Goal: Task Accomplishment & Management: Manage account settings

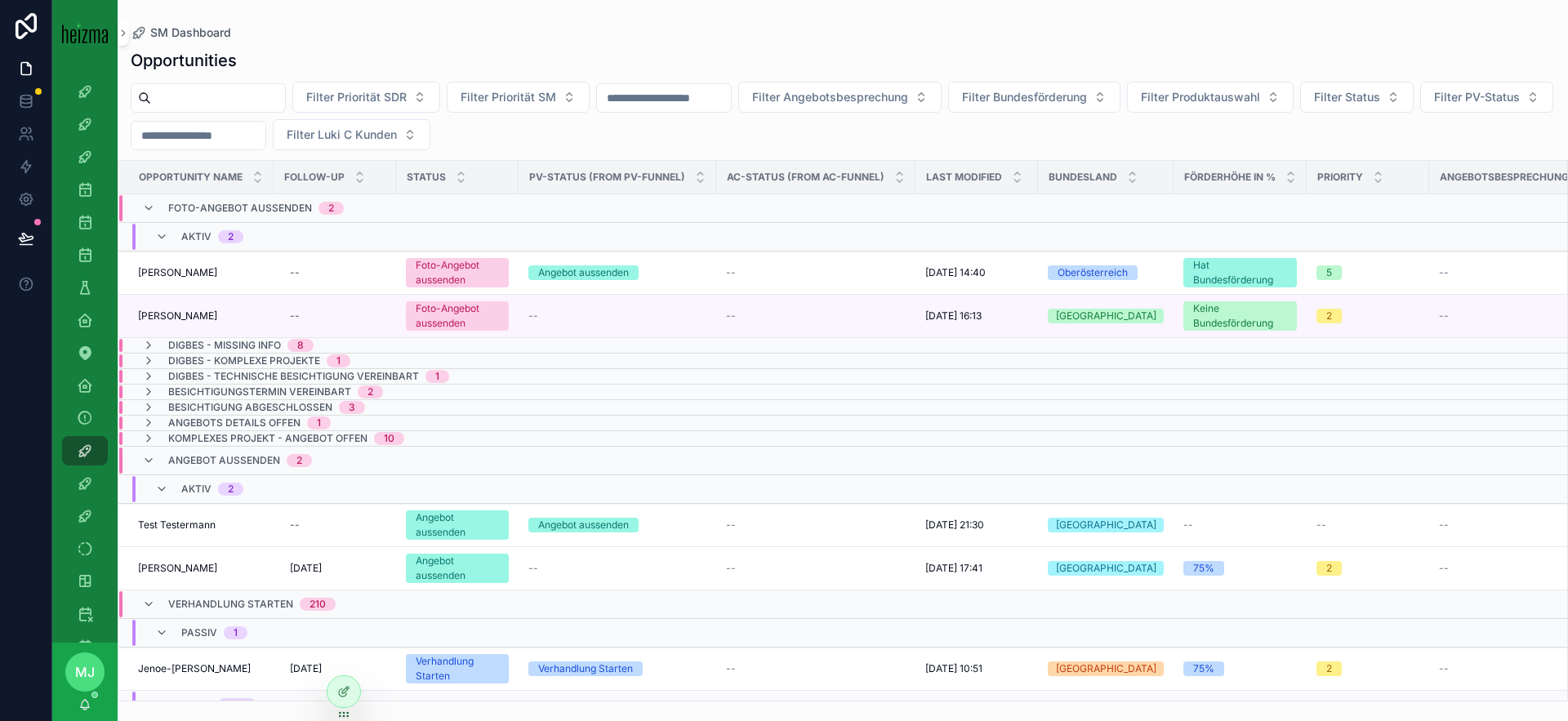
click at [240, 98] on input "scrollable content" at bounding box center [218, 98] width 134 height 23
type input "******"
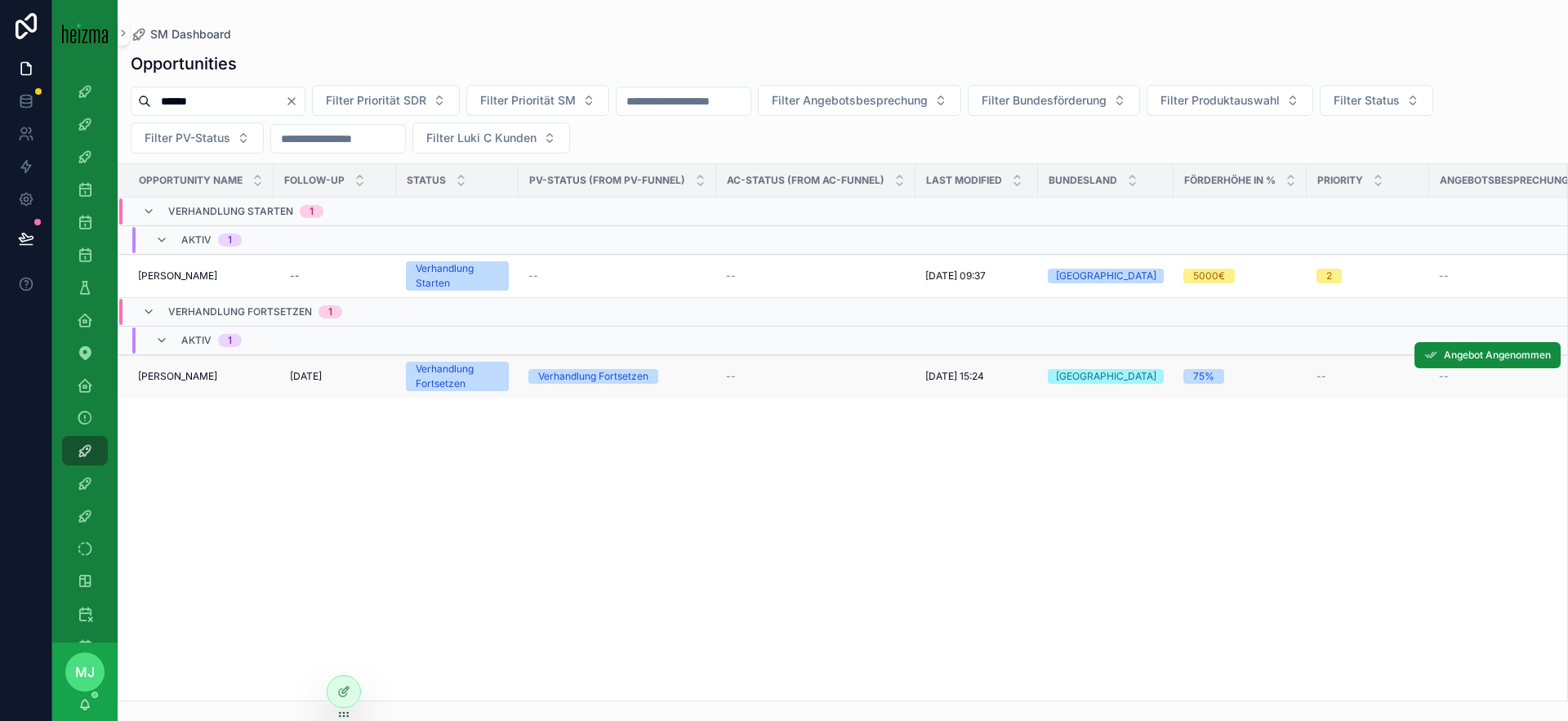
click at [199, 380] on span "[PERSON_NAME]" at bounding box center [177, 376] width 79 height 13
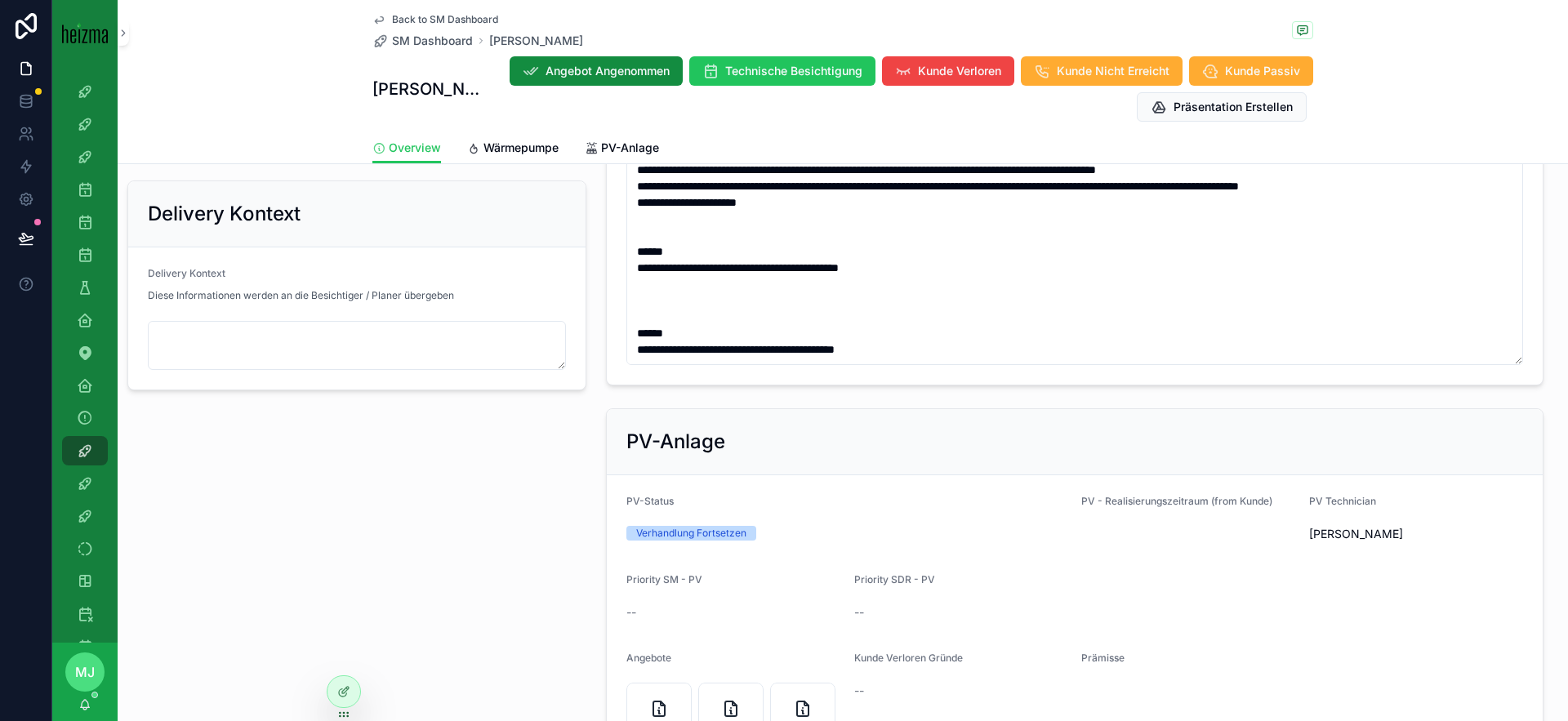
scroll to position [1575, 0]
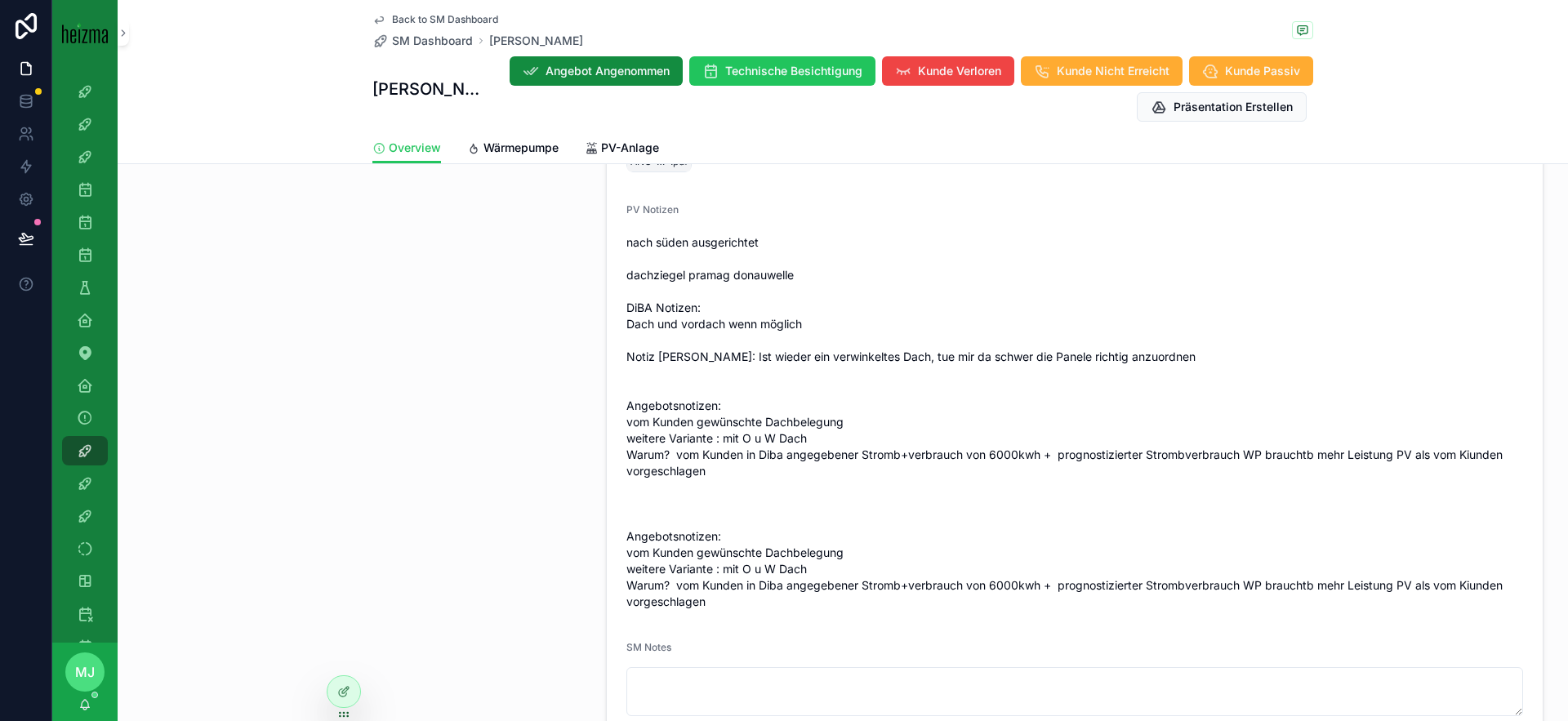
scroll to position [2195, 0]
click at [444, 16] on span "Back to SM Dashboard" at bounding box center [445, 20] width 106 height 13
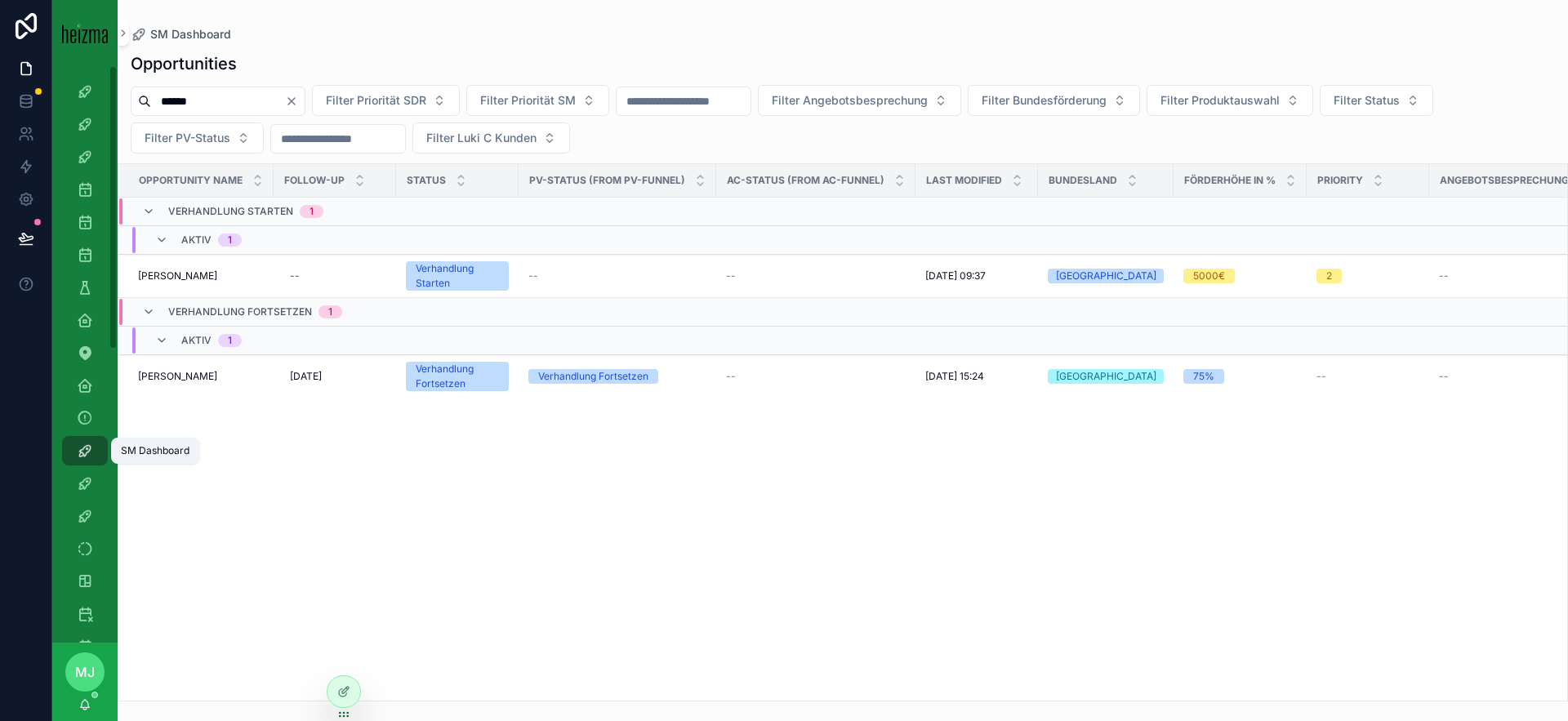
click at [86, 449] on icon "scrollable content" at bounding box center [85, 451] width 16 height 16
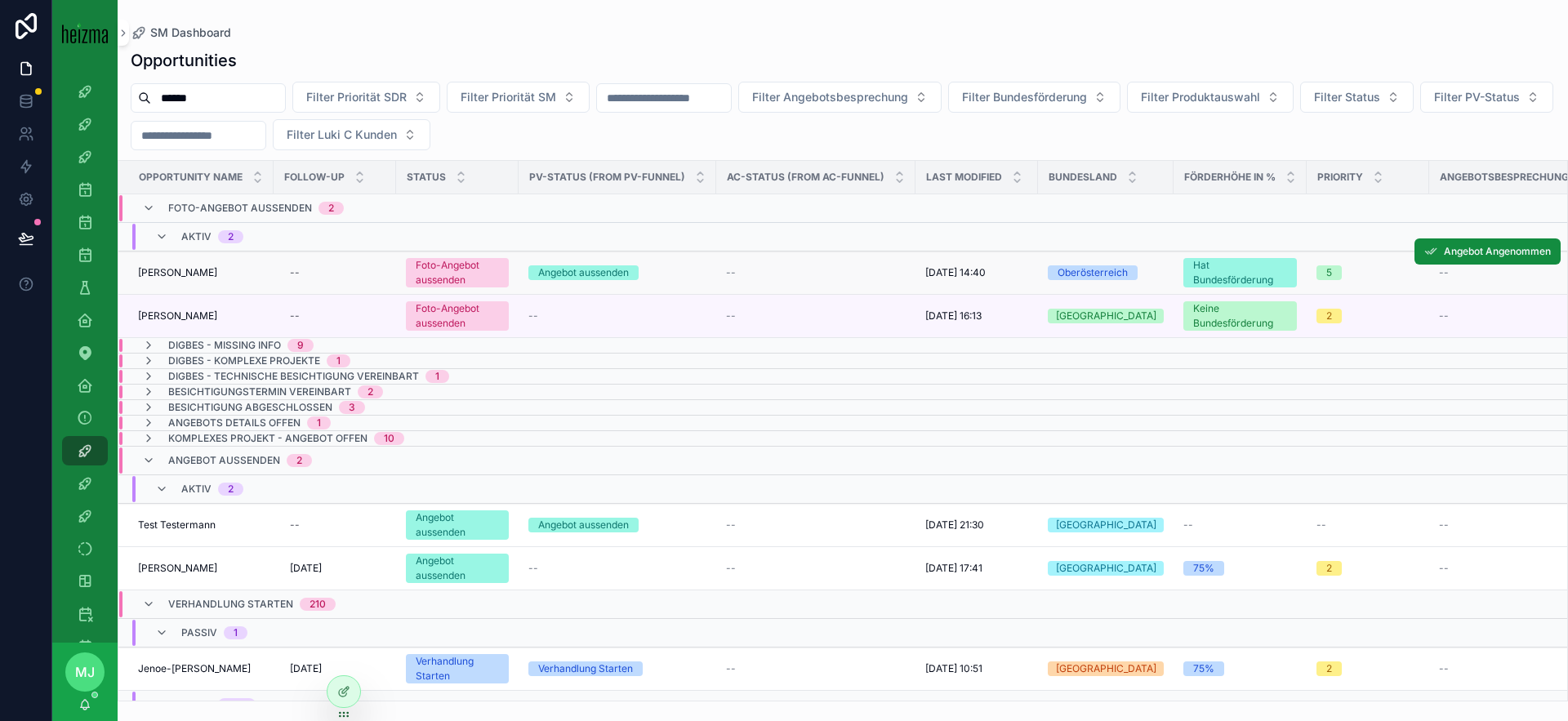
click at [163, 267] on span "[PERSON_NAME]" at bounding box center [177, 273] width 79 height 13
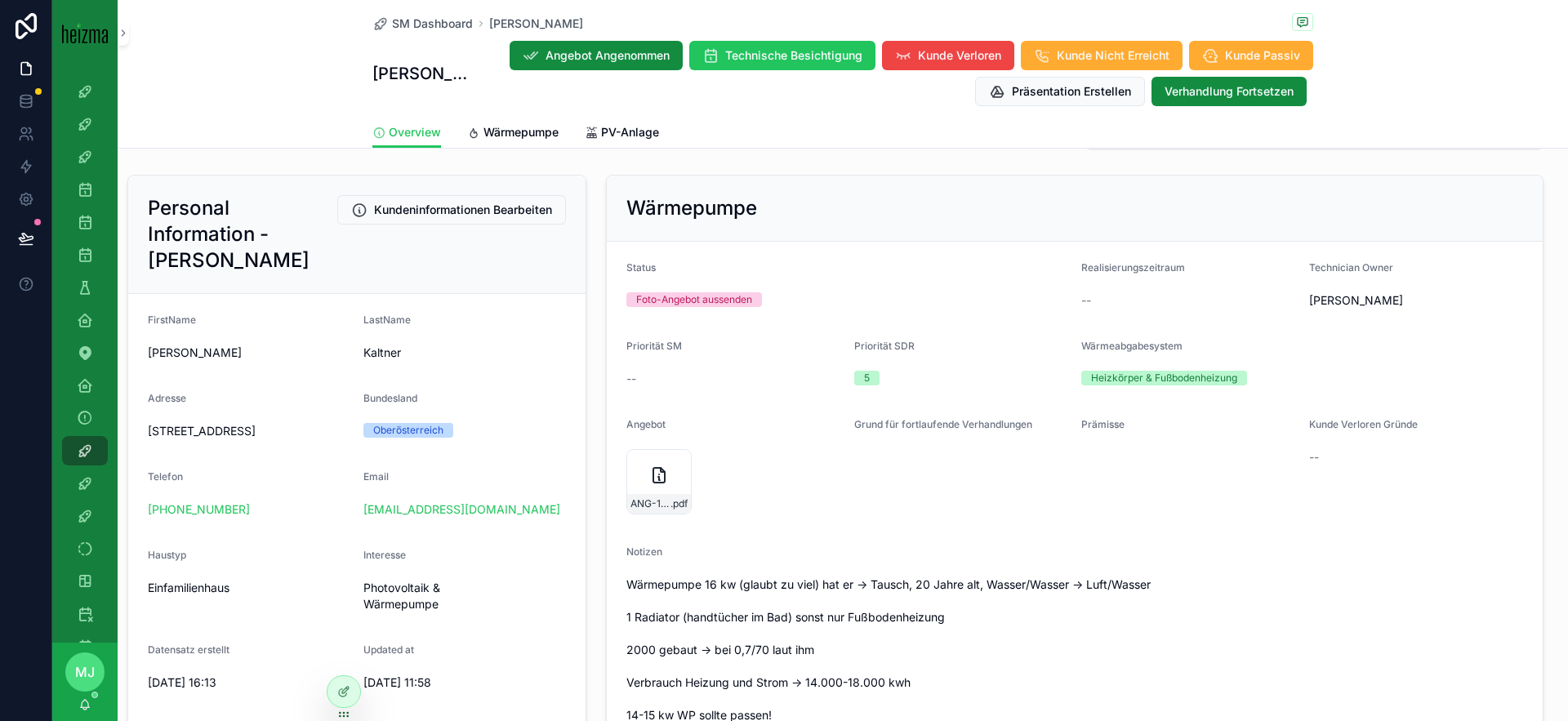
scroll to position [175, 0]
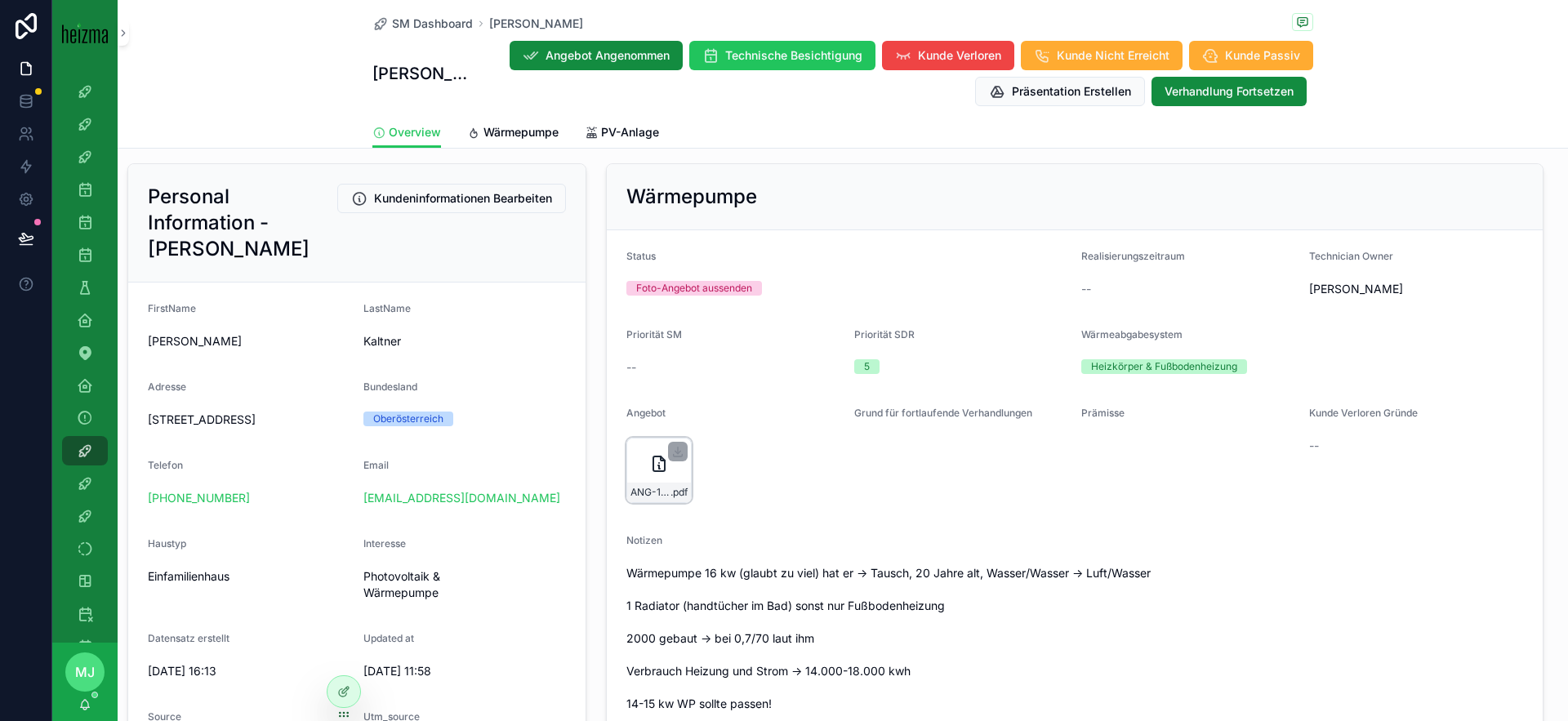
click at [685, 450] on div "scrollable content" at bounding box center [678, 452] width 20 height 20
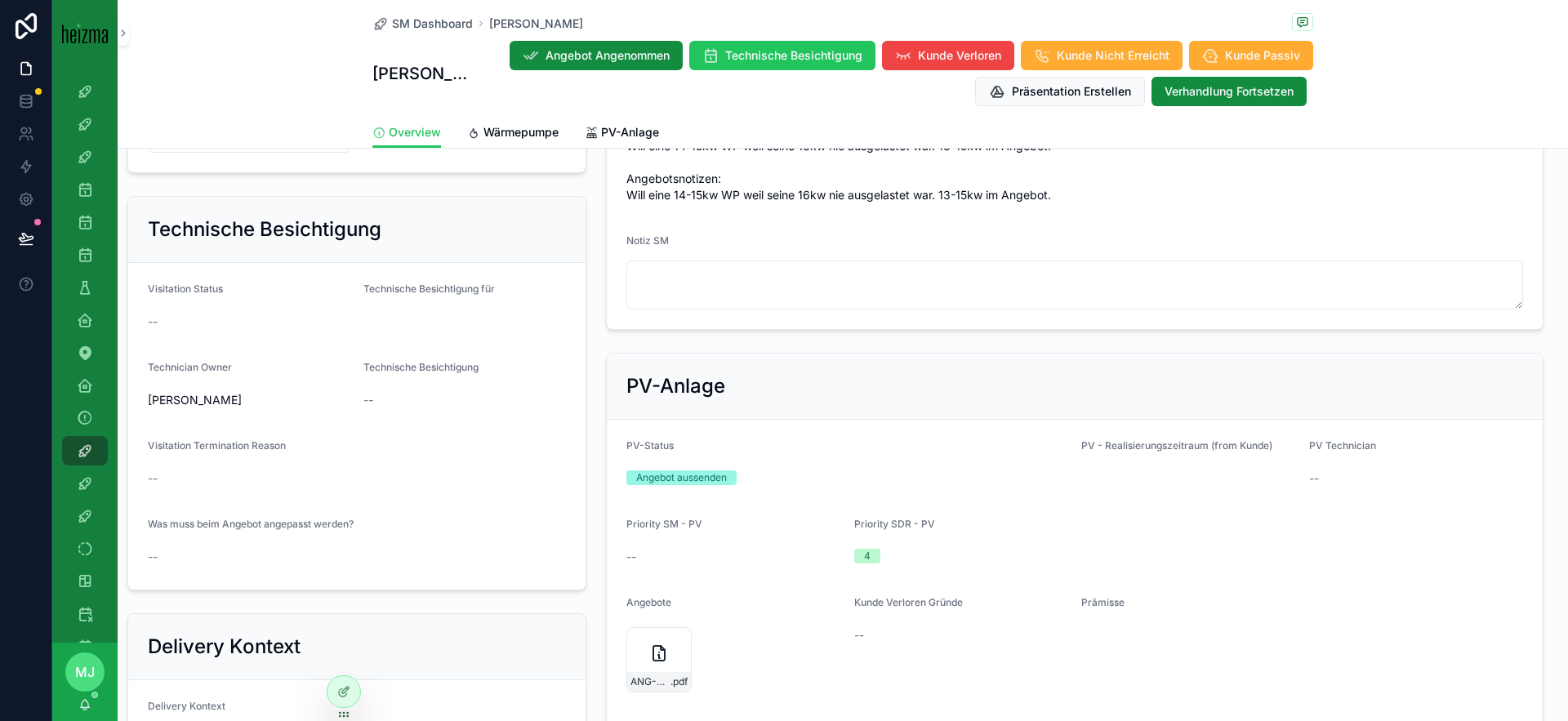
scroll to position [1060, 0]
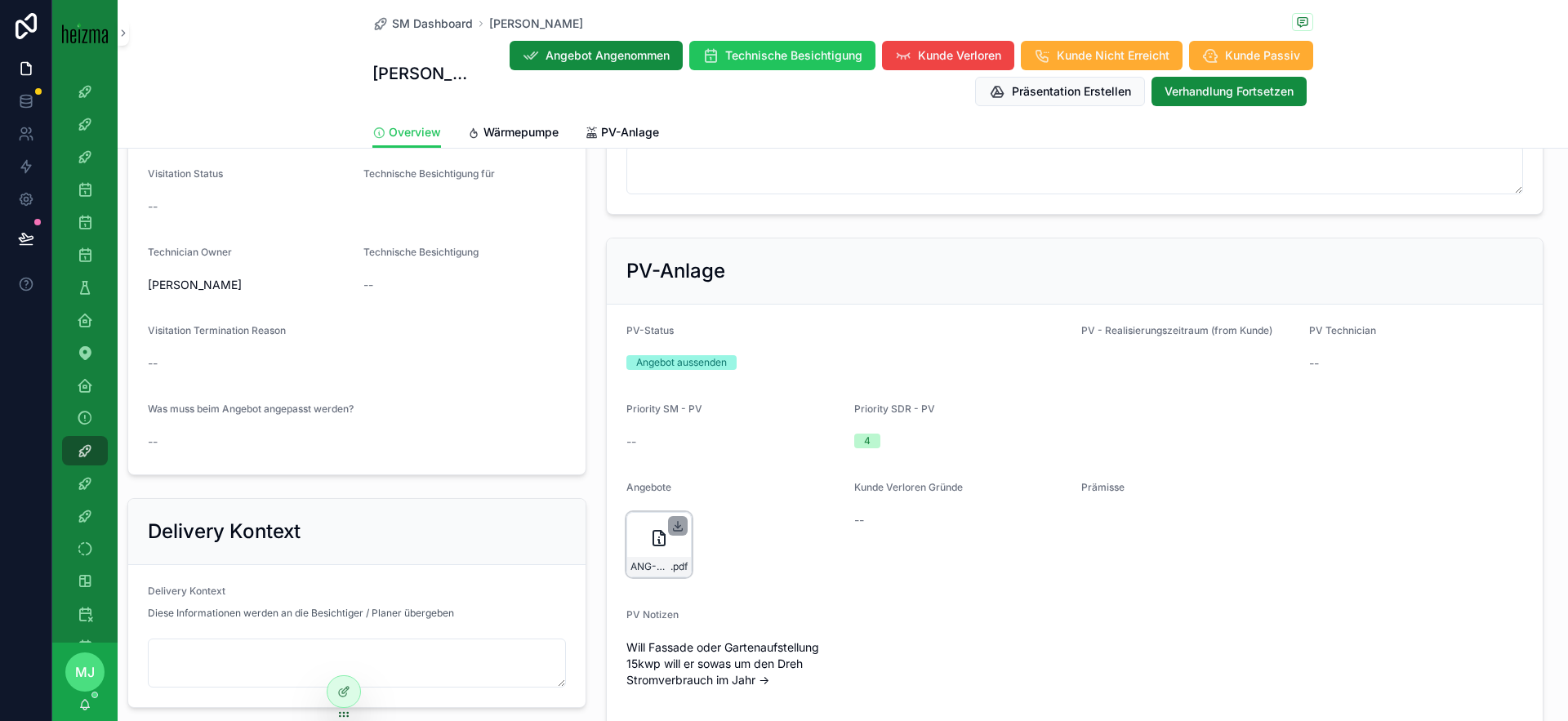
click at [675, 527] on icon "scrollable content" at bounding box center [678, 526] width 13 height 13
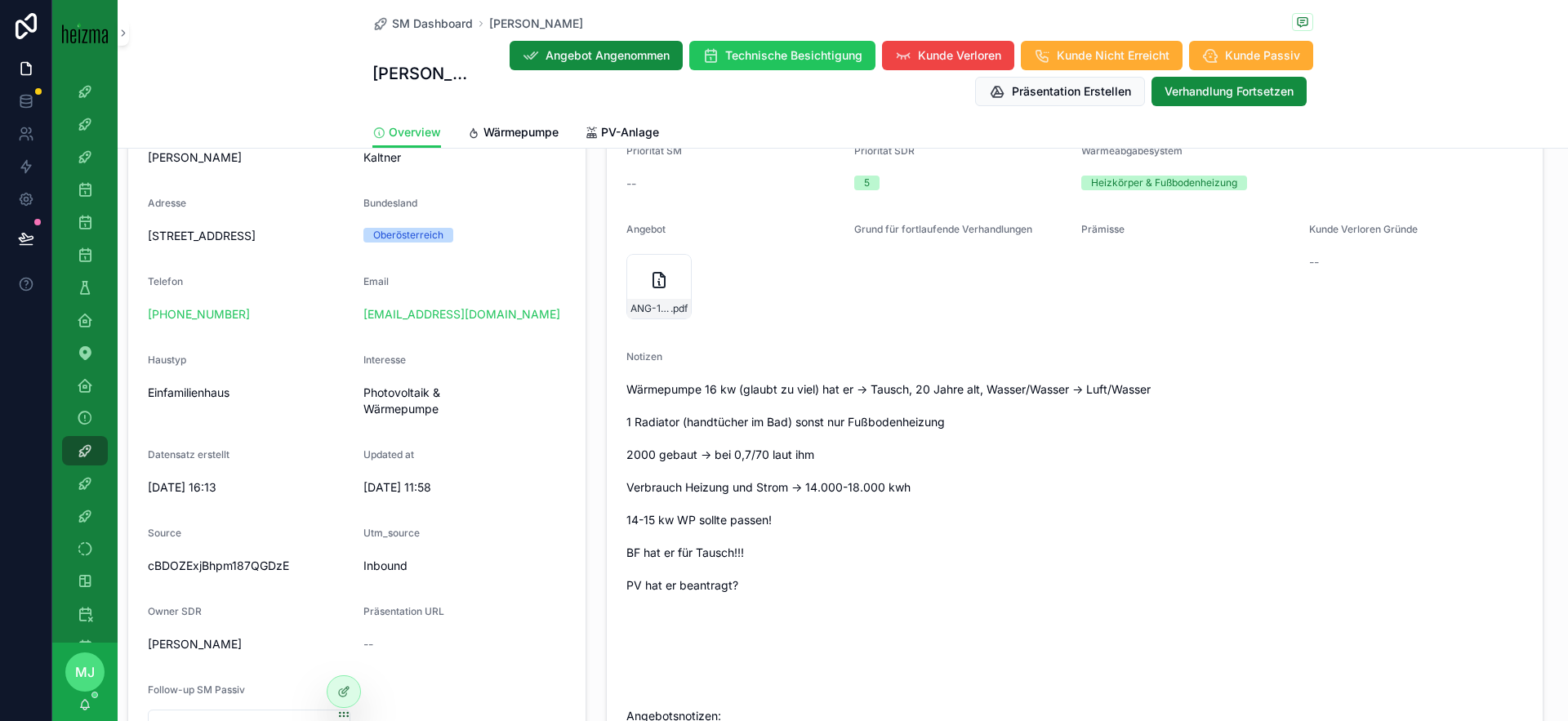
scroll to position [357, 0]
click at [675, 271] on icon "scrollable content" at bounding box center [678, 269] width 13 height 13
click at [630, 139] on span "PV-Anlage" at bounding box center [630, 131] width 58 height 16
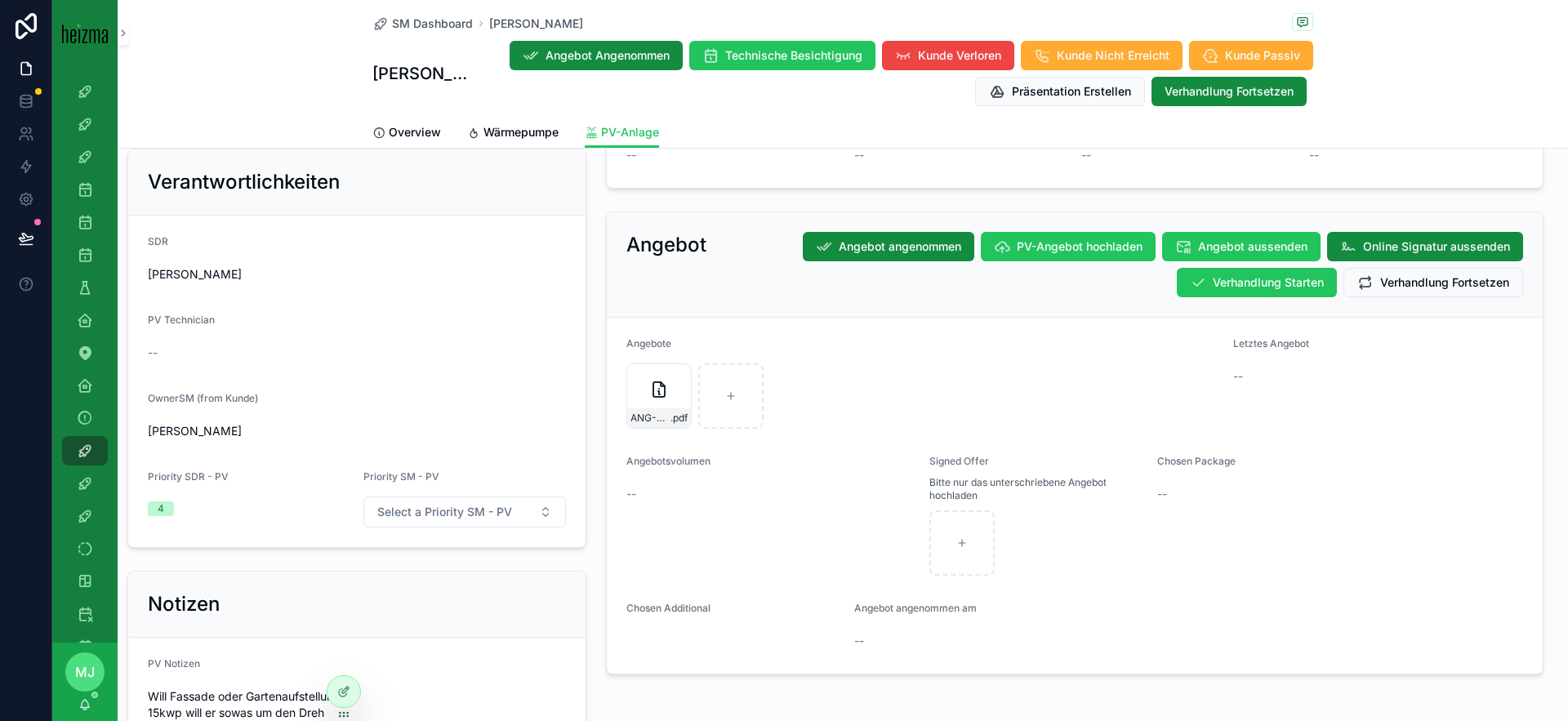
scroll to position [737, 0]
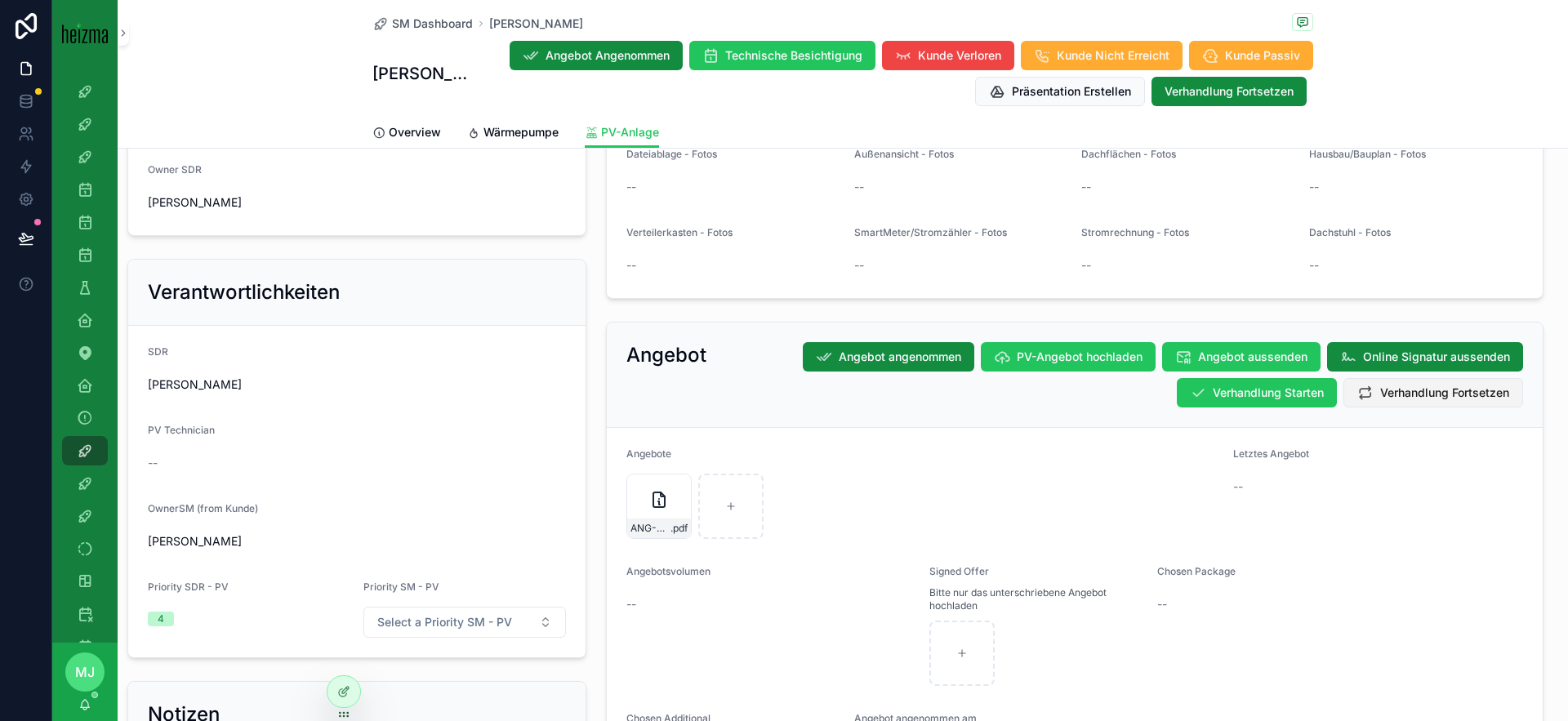
click at [1380, 398] on span "Verhandlung Fortsetzen" at bounding box center [1444, 392] width 129 height 16
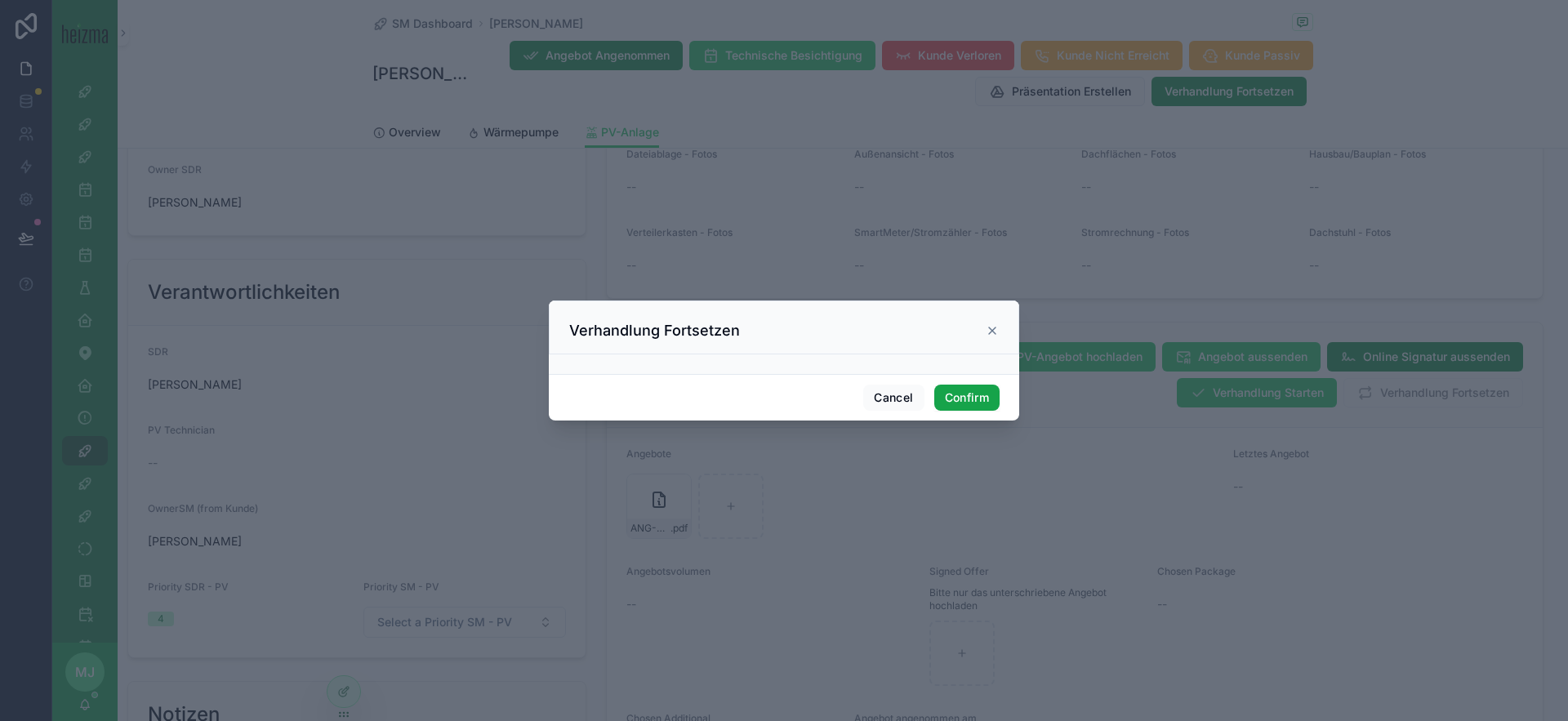
click at [953, 401] on button "Confirm" at bounding box center [967, 398] width 66 height 26
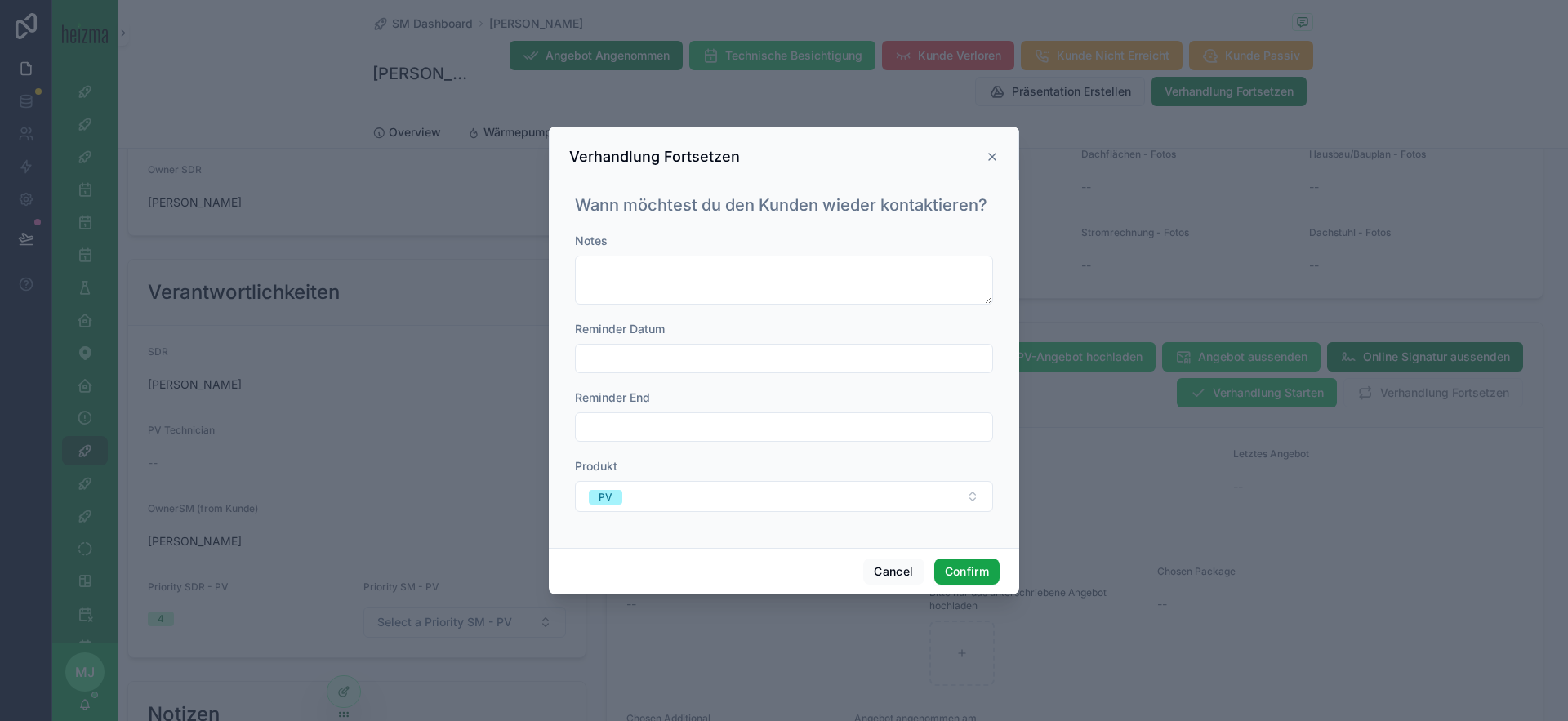
click at [956, 566] on button "Confirm" at bounding box center [967, 572] width 66 height 26
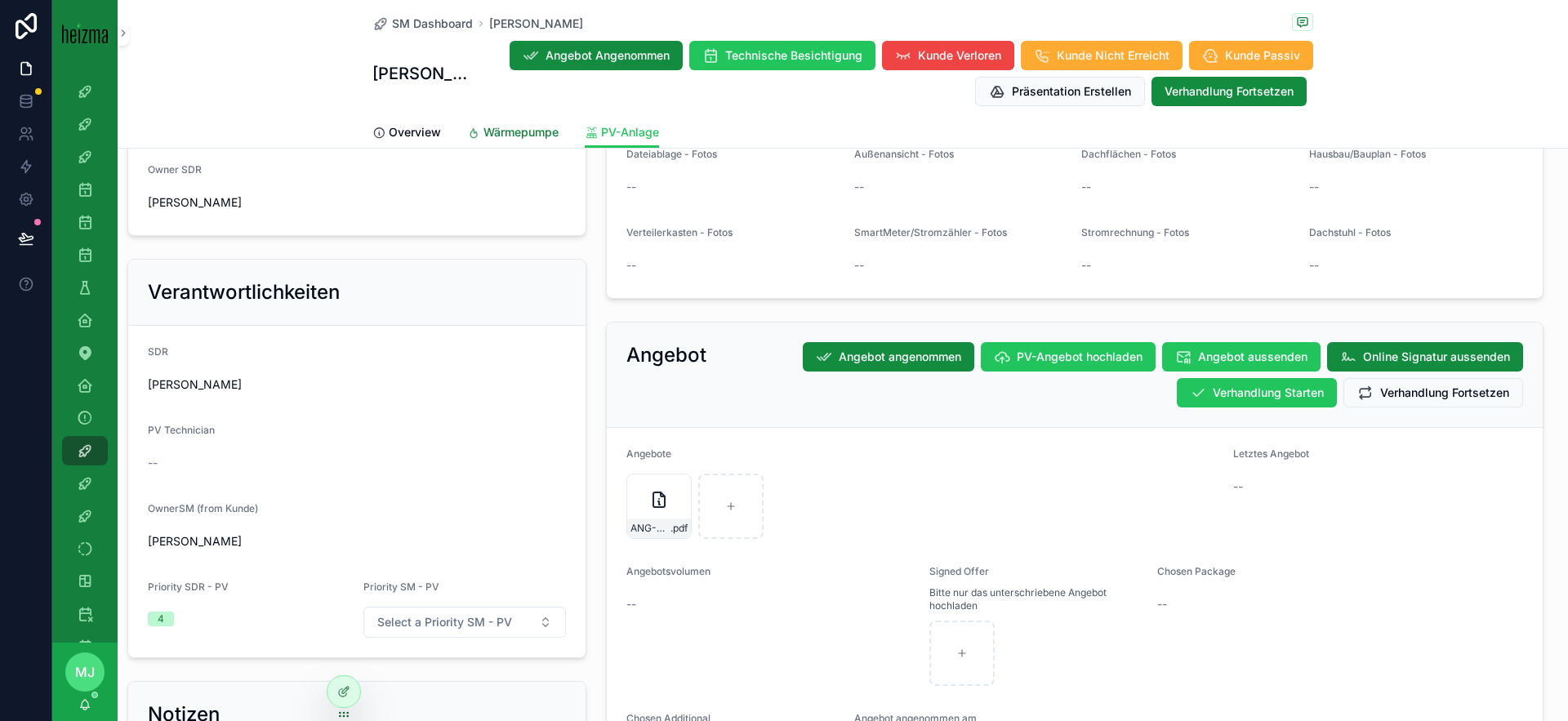
click at [506, 122] on link "Wärmepumpe" at bounding box center [513, 133] width 91 height 33
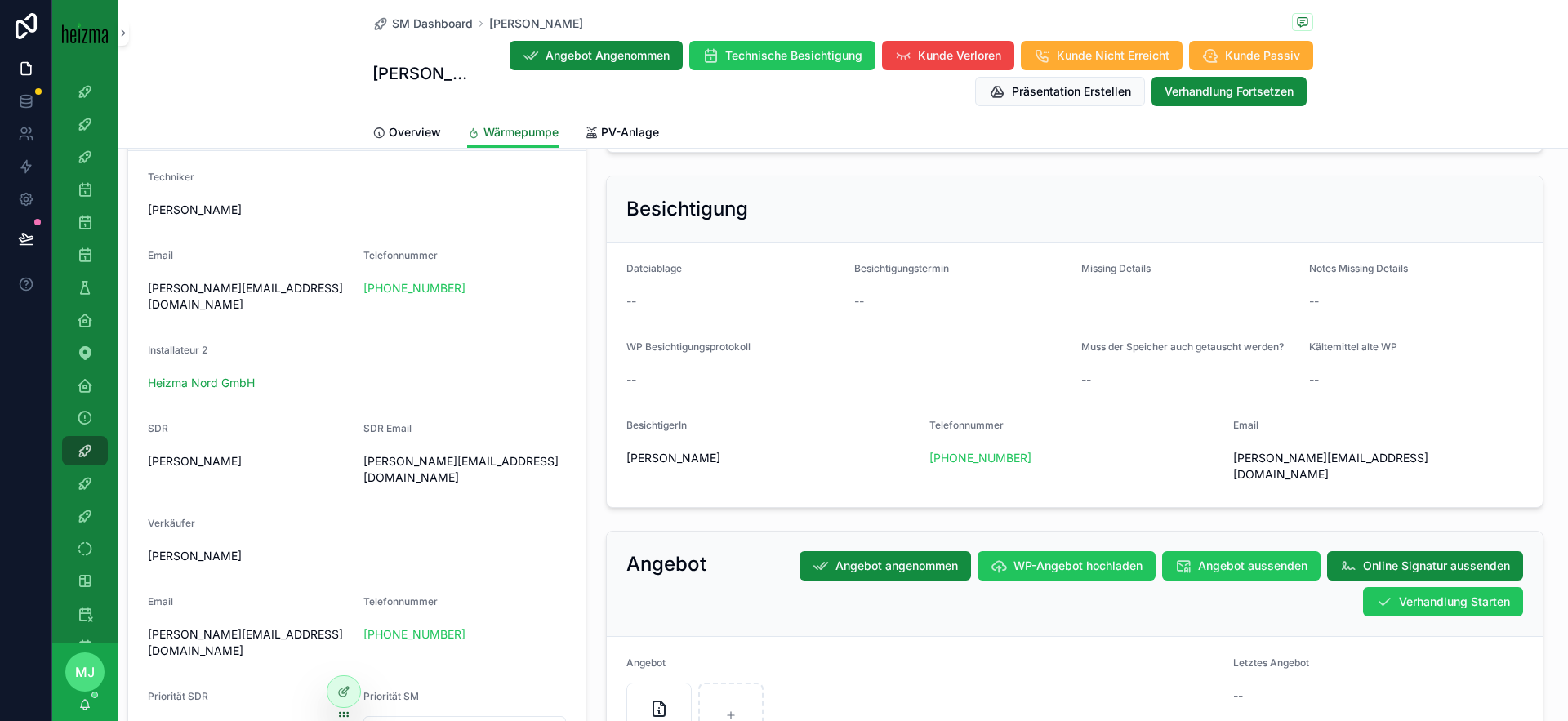
scroll to position [1059, 0]
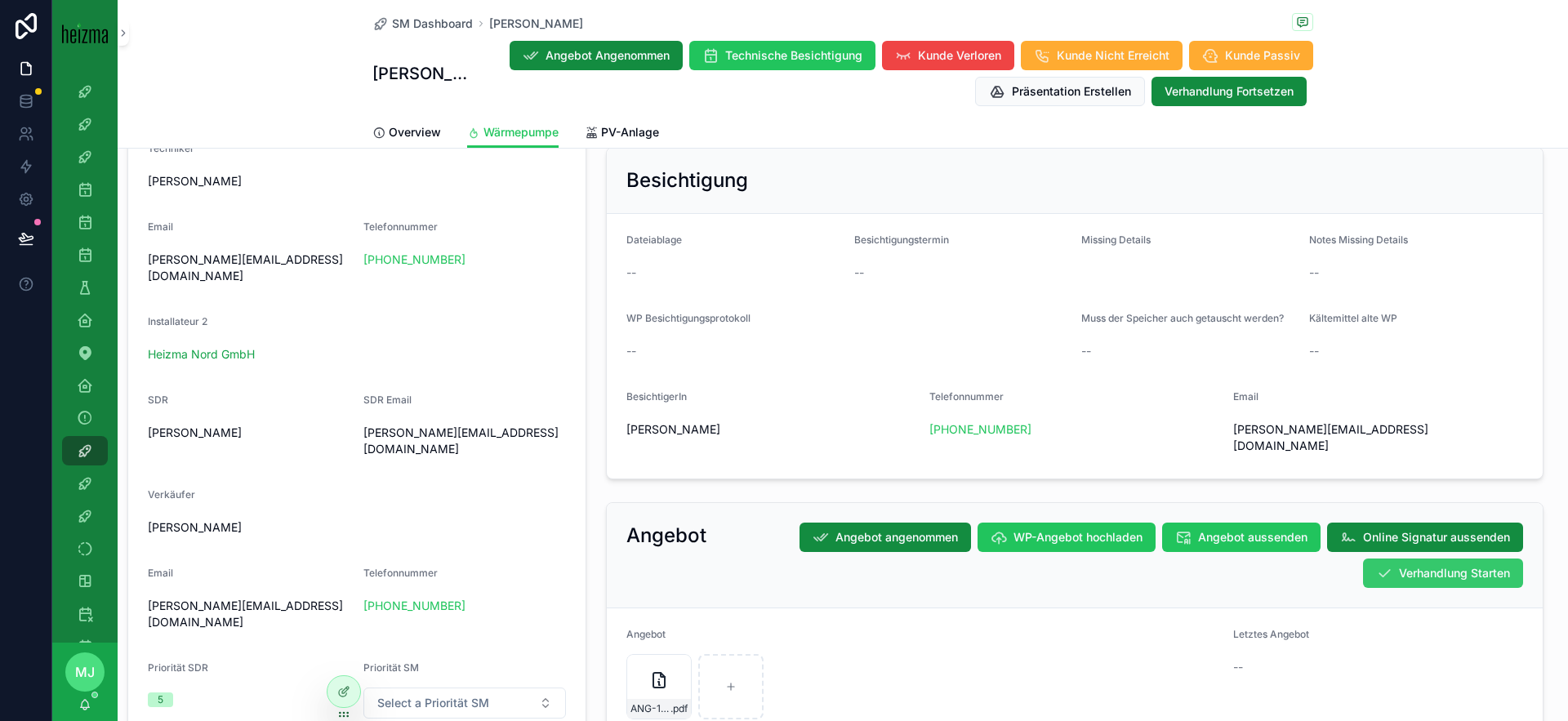
click at [1441, 565] on span "Verhandlung Starten" at bounding box center [1454, 573] width 111 height 16
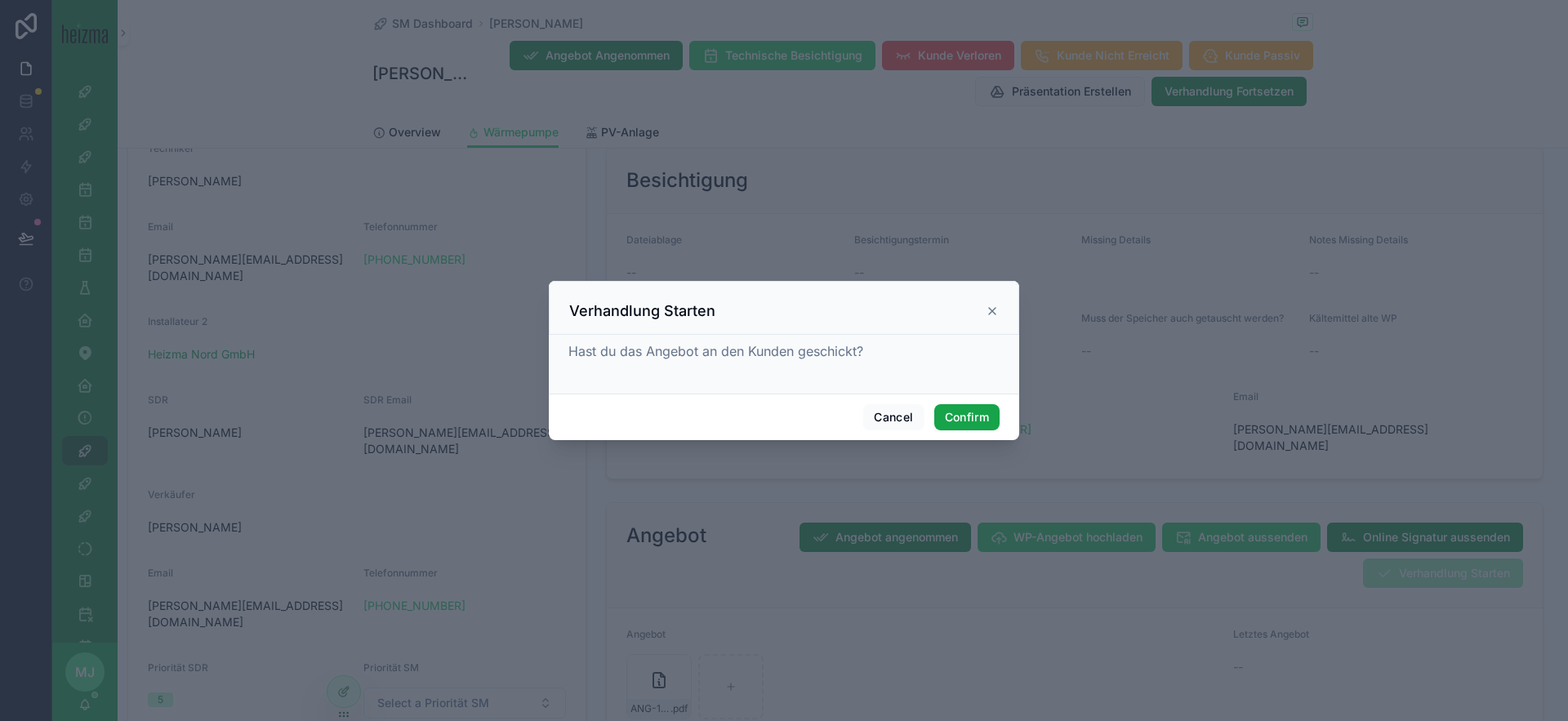
click at [973, 411] on button "Confirm" at bounding box center [967, 418] width 66 height 26
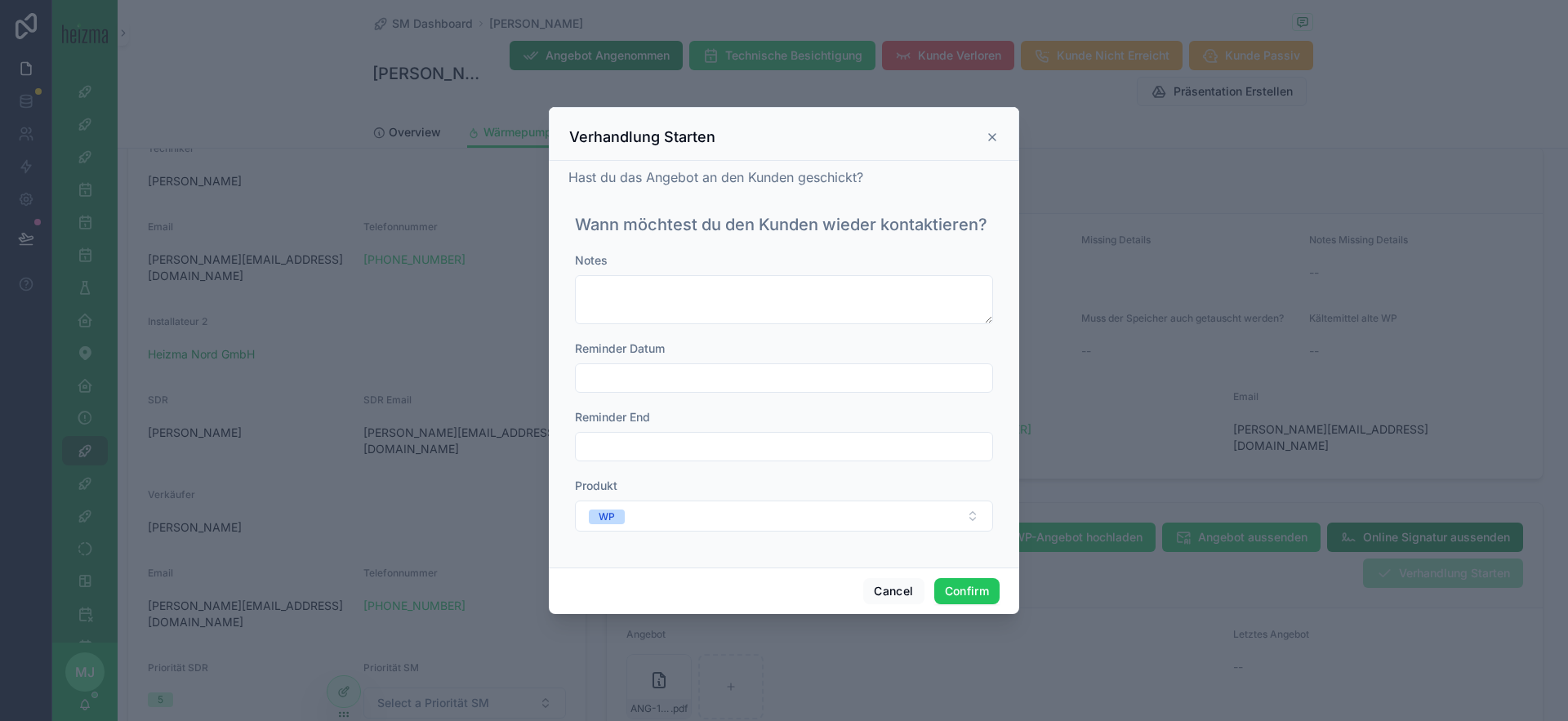
click at [779, 373] on input "text" at bounding box center [784, 378] width 417 height 23
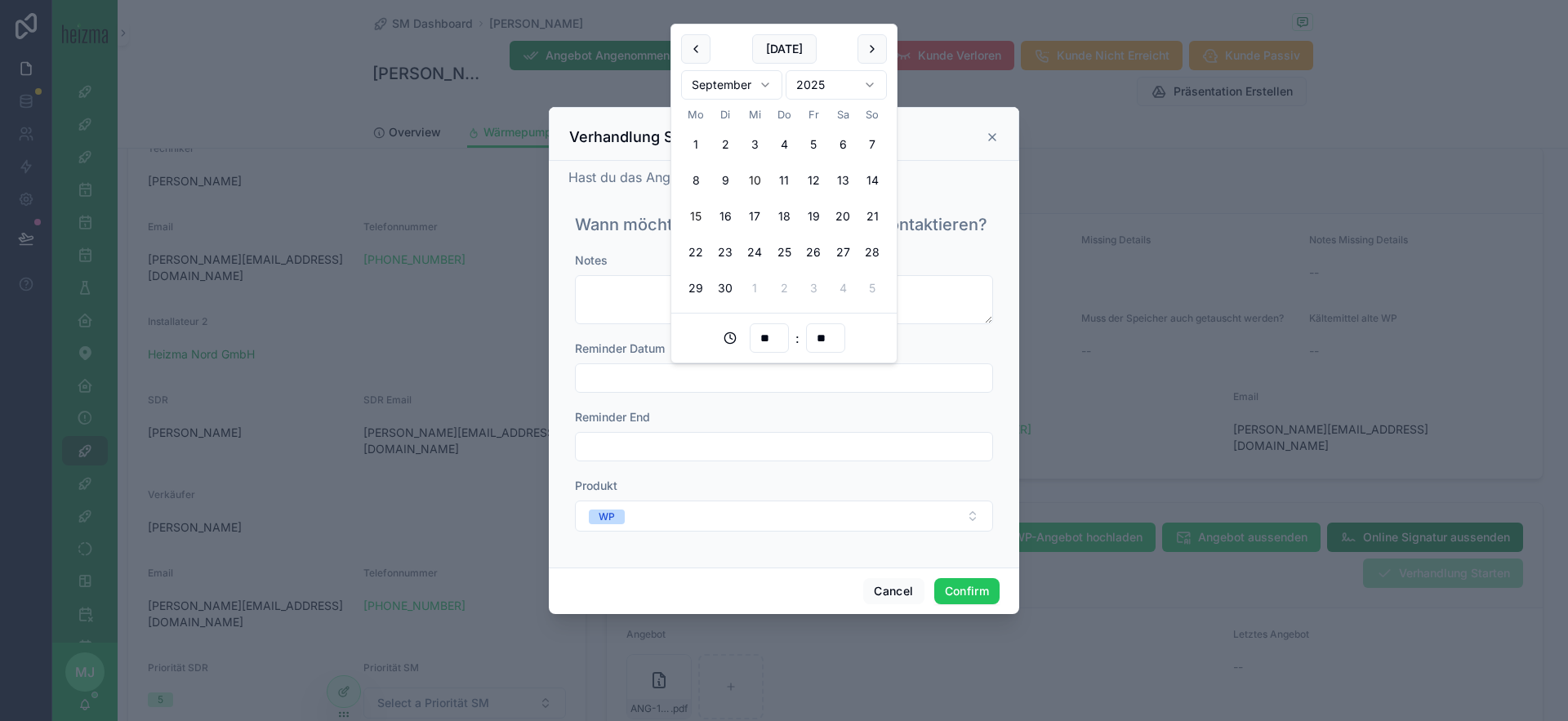
click at [693, 221] on button "15" at bounding box center [696, 216] width 29 height 29
type input "**********"
drag, startPoint x: 963, startPoint y: 588, endPoint x: 1464, endPoint y: 316, distance: 570.1
click at [963, 588] on button "Confirm" at bounding box center [967, 591] width 66 height 26
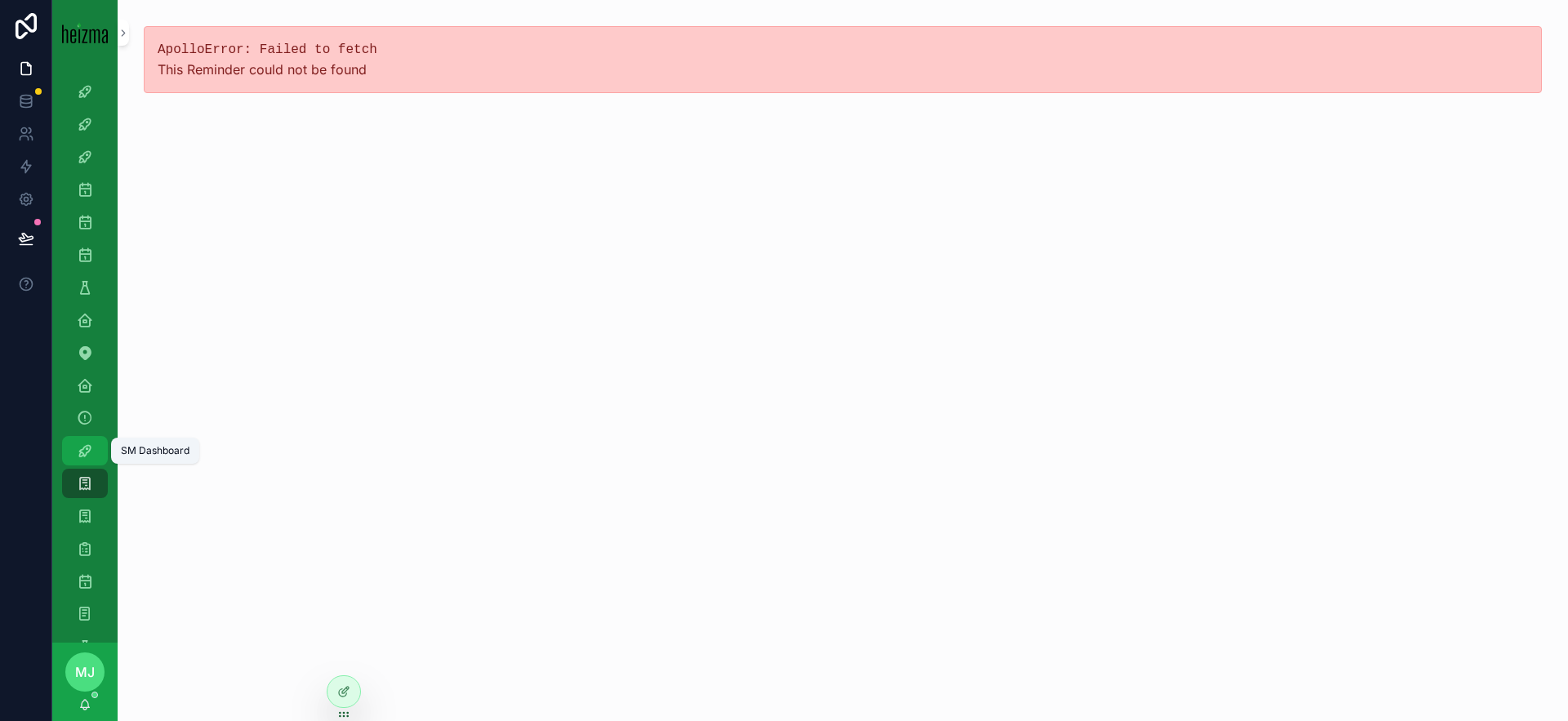
click at [95, 457] on div "SM Dashboard" at bounding box center [85, 451] width 26 height 26
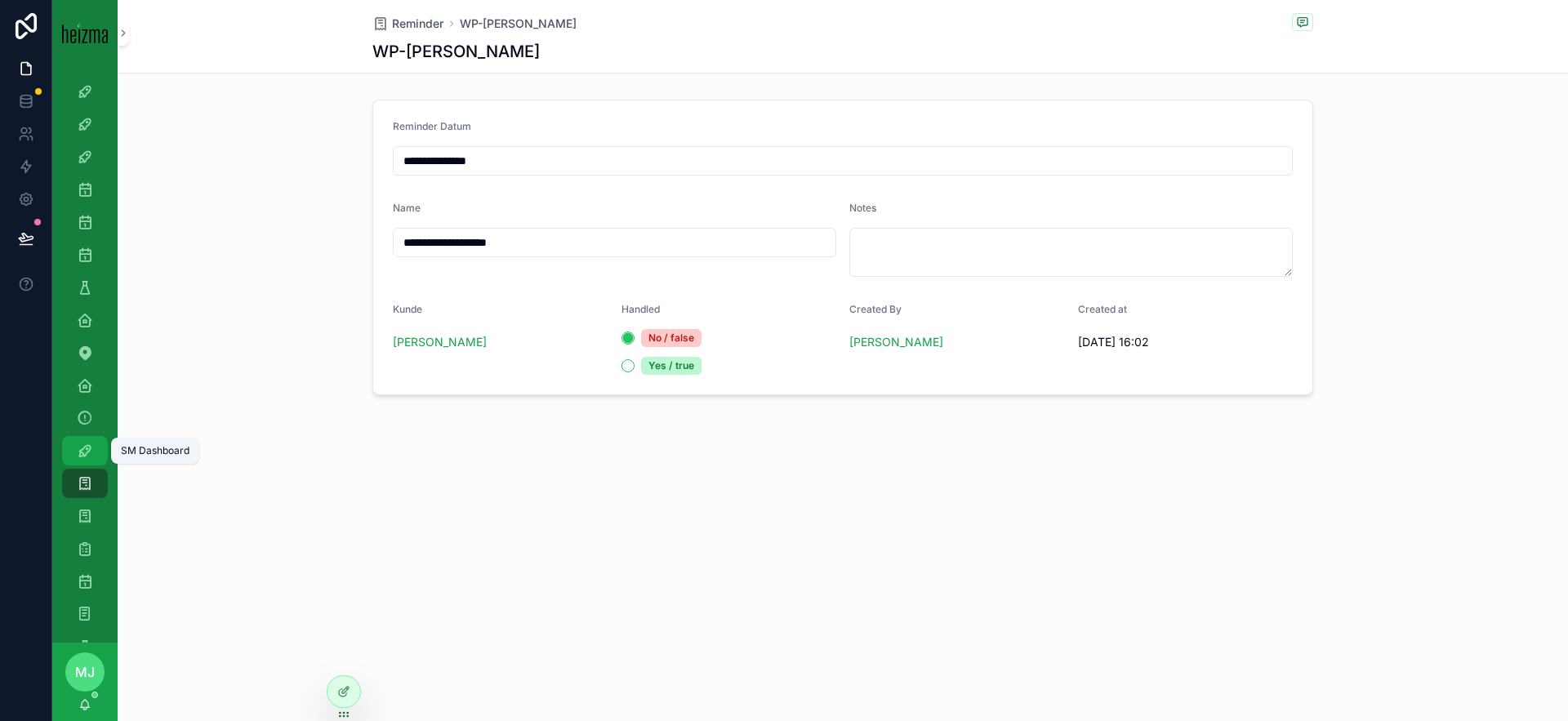
click at [100, 447] on link "SM Dashboard" at bounding box center [85, 451] width 46 height 29
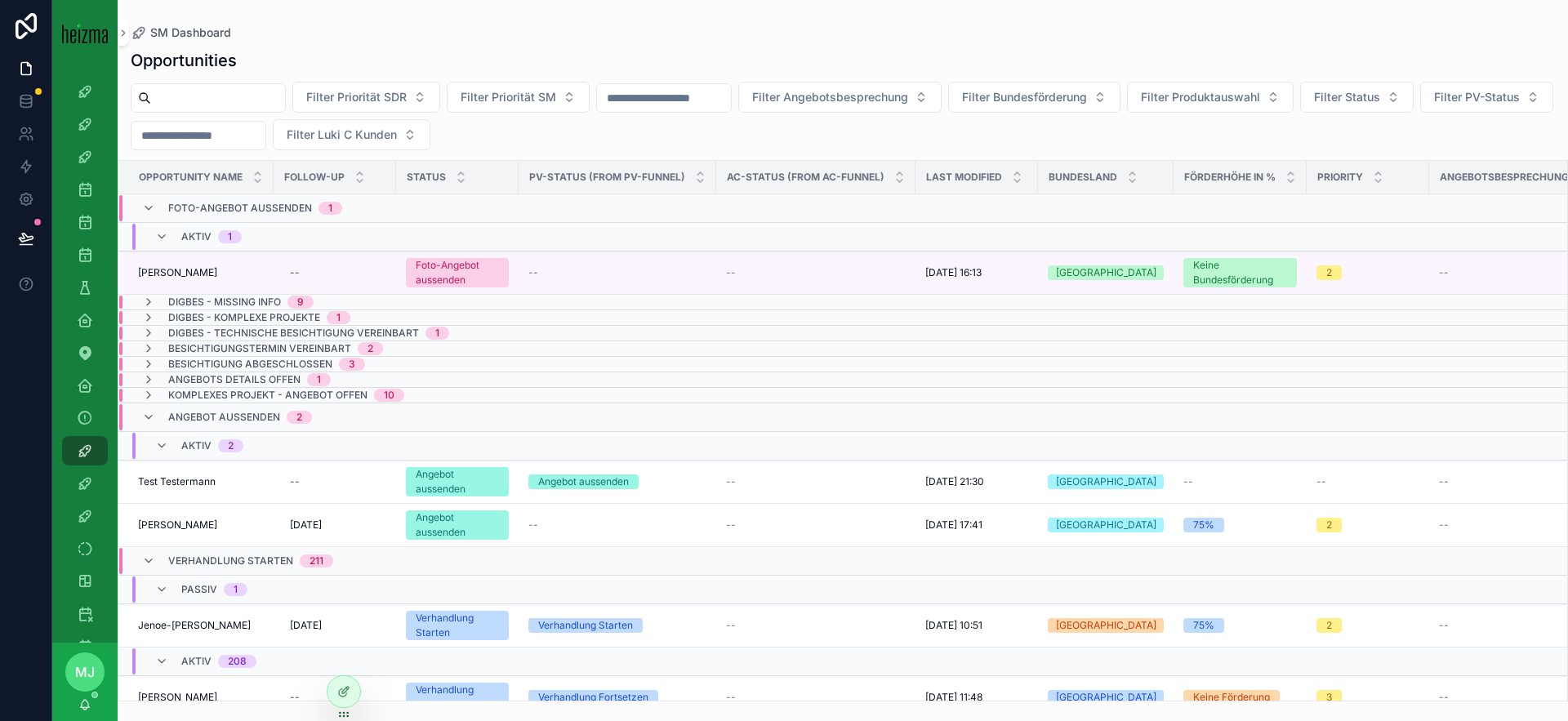
click at [249, 92] on input "scrollable content" at bounding box center [218, 98] width 134 height 23
type input "*********"
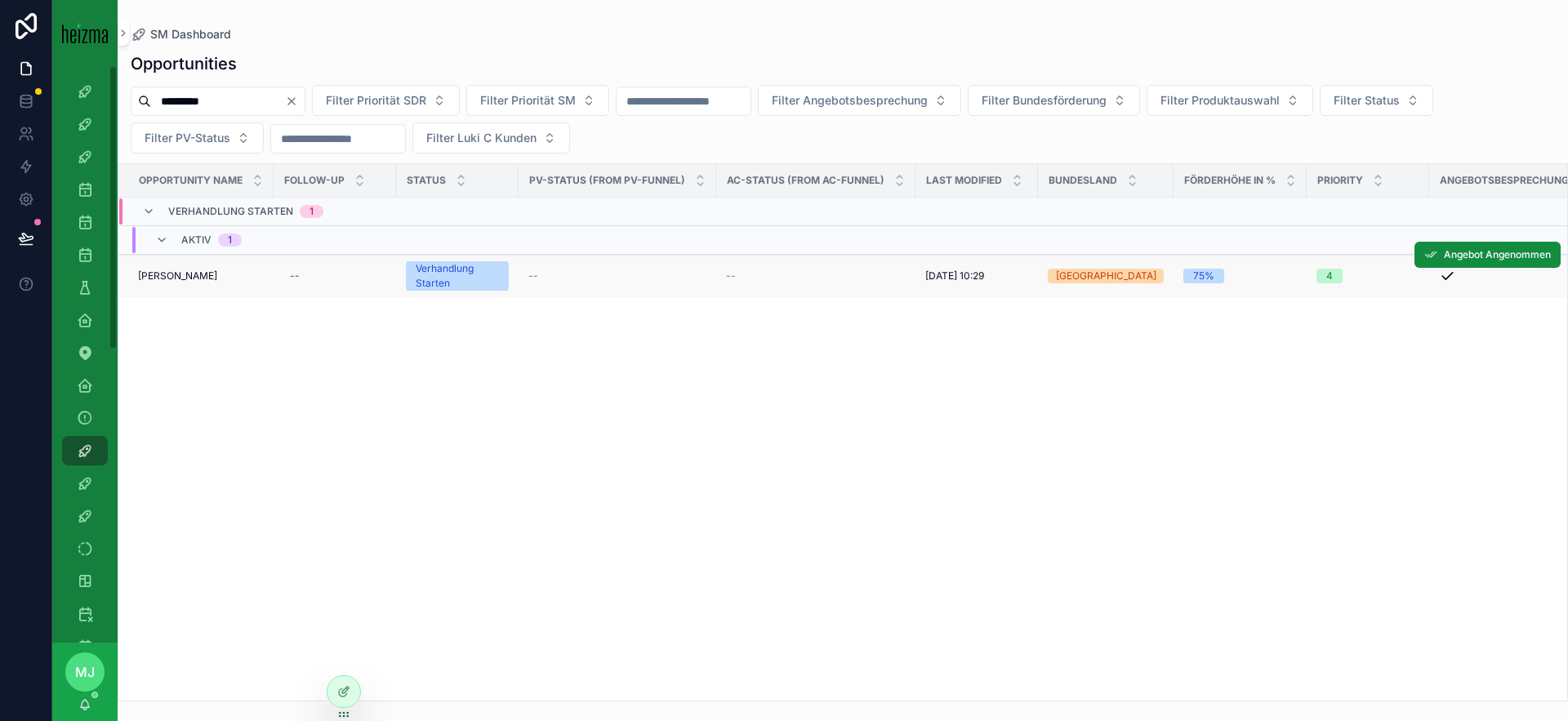
click at [186, 280] on span "[PERSON_NAME]" at bounding box center [177, 276] width 79 height 13
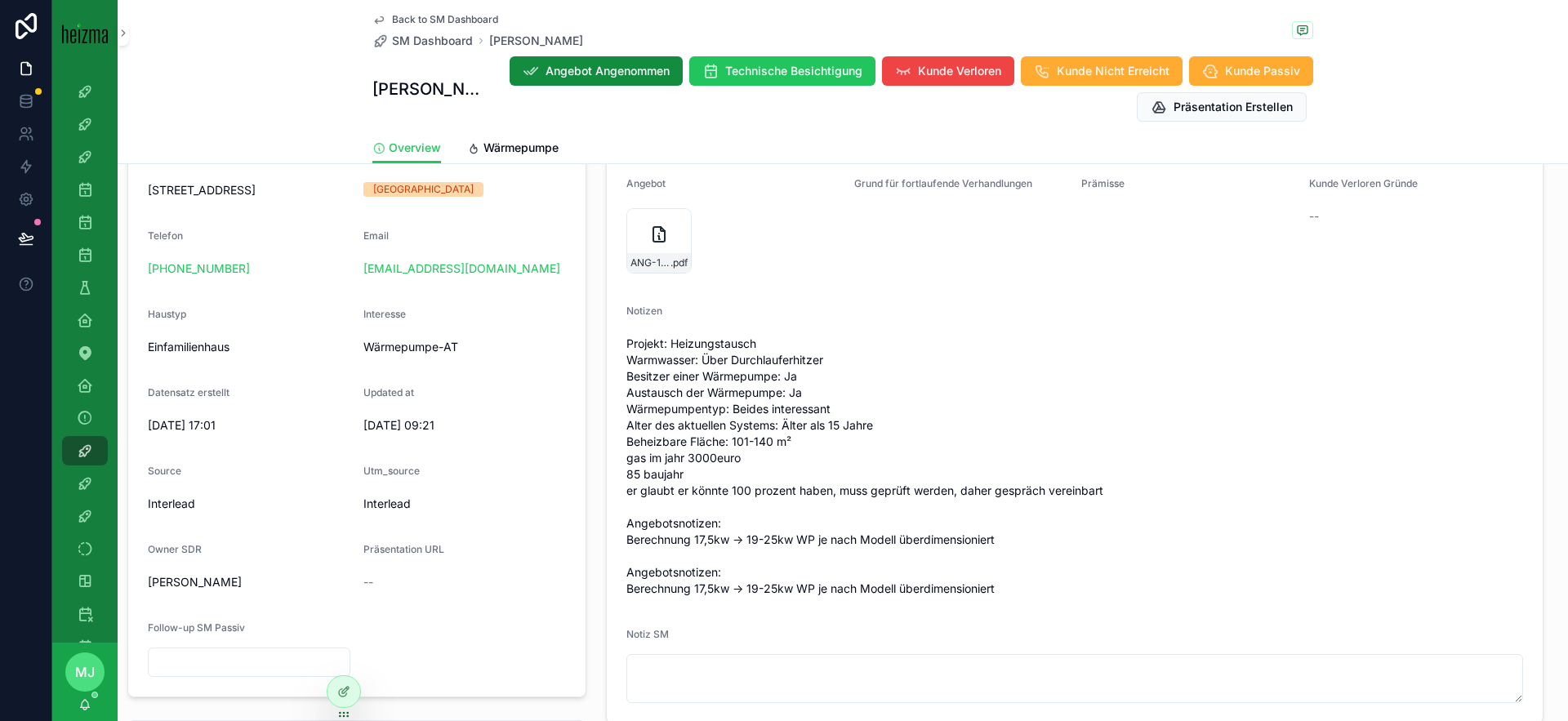
scroll to position [406, 0]
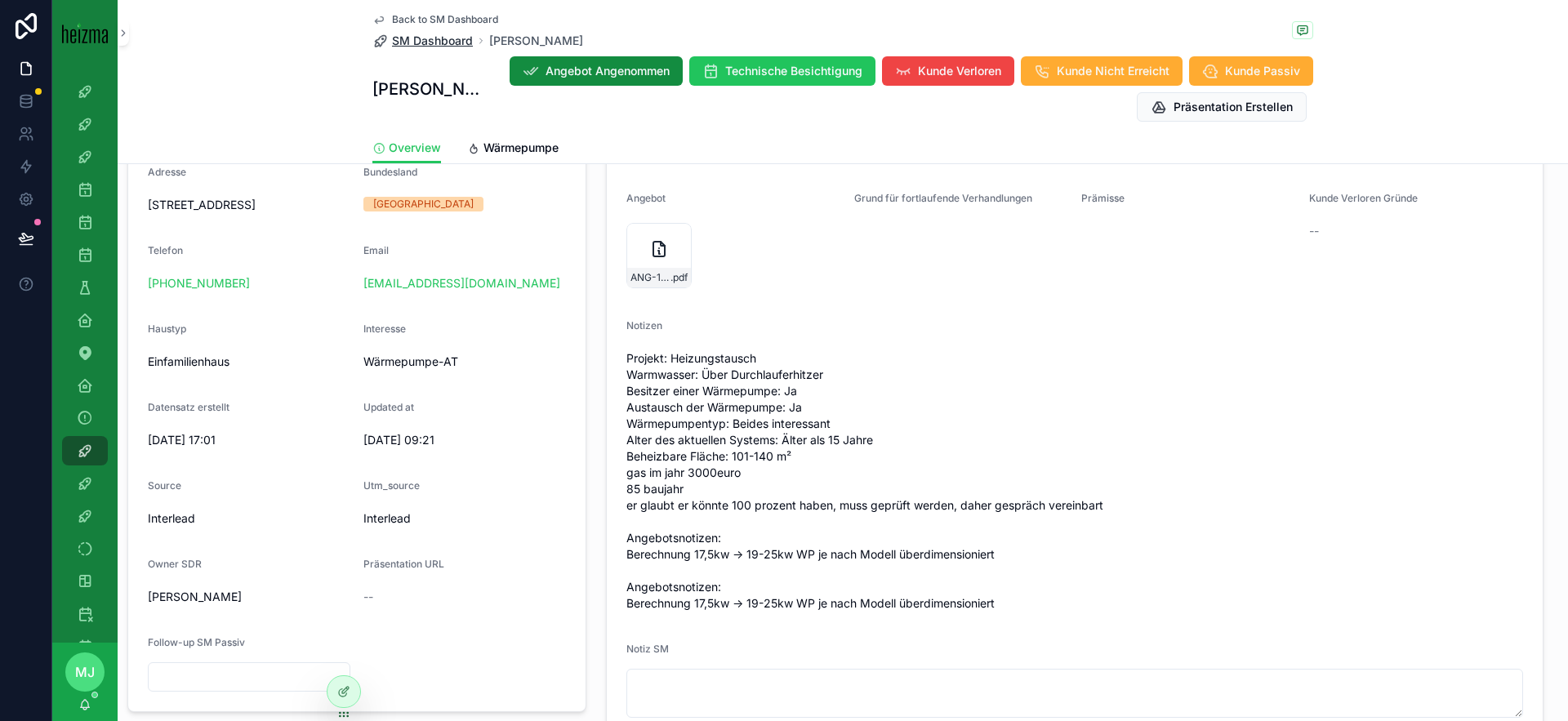
click at [422, 42] on span "SM Dashboard" at bounding box center [433, 40] width 81 height 16
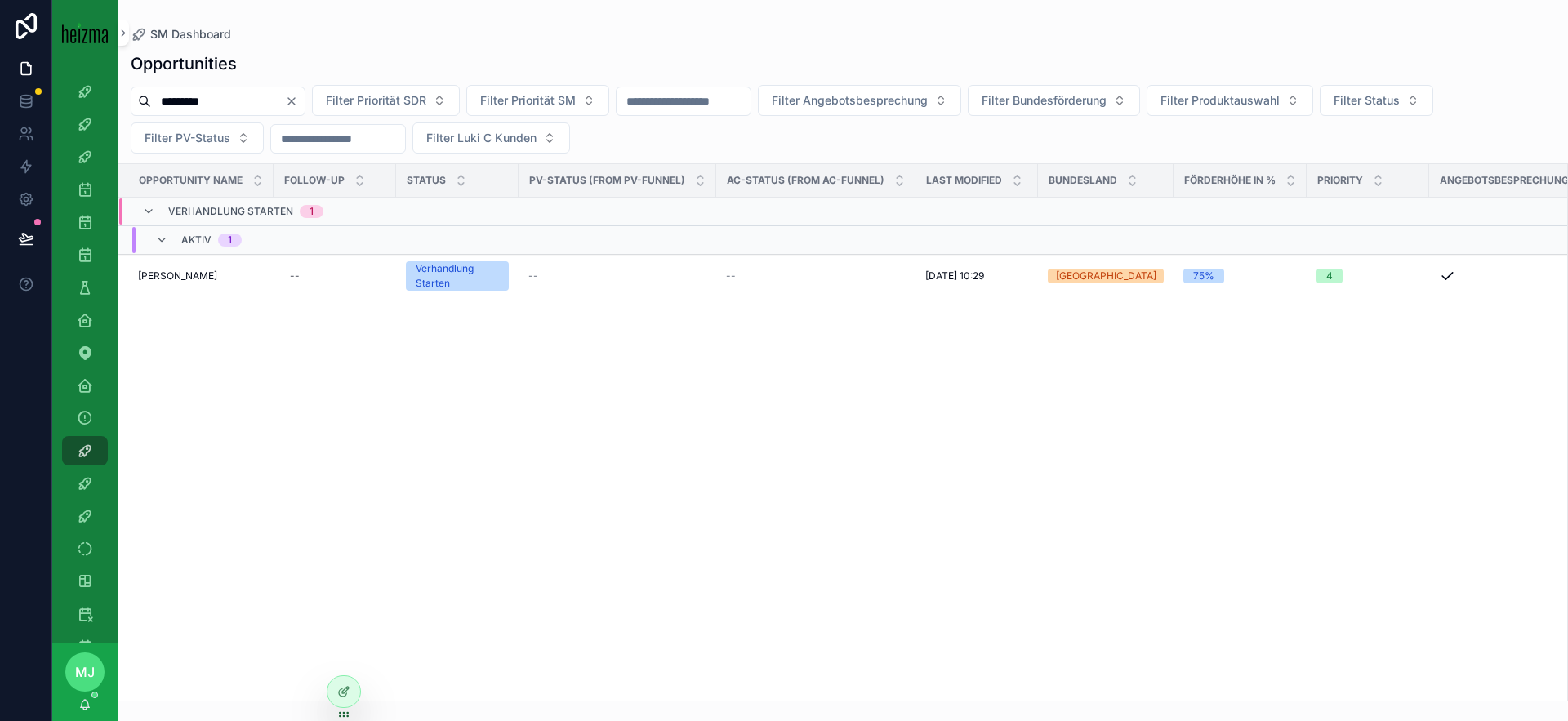
click at [254, 109] on input "*********" at bounding box center [218, 101] width 134 height 23
type input "******"
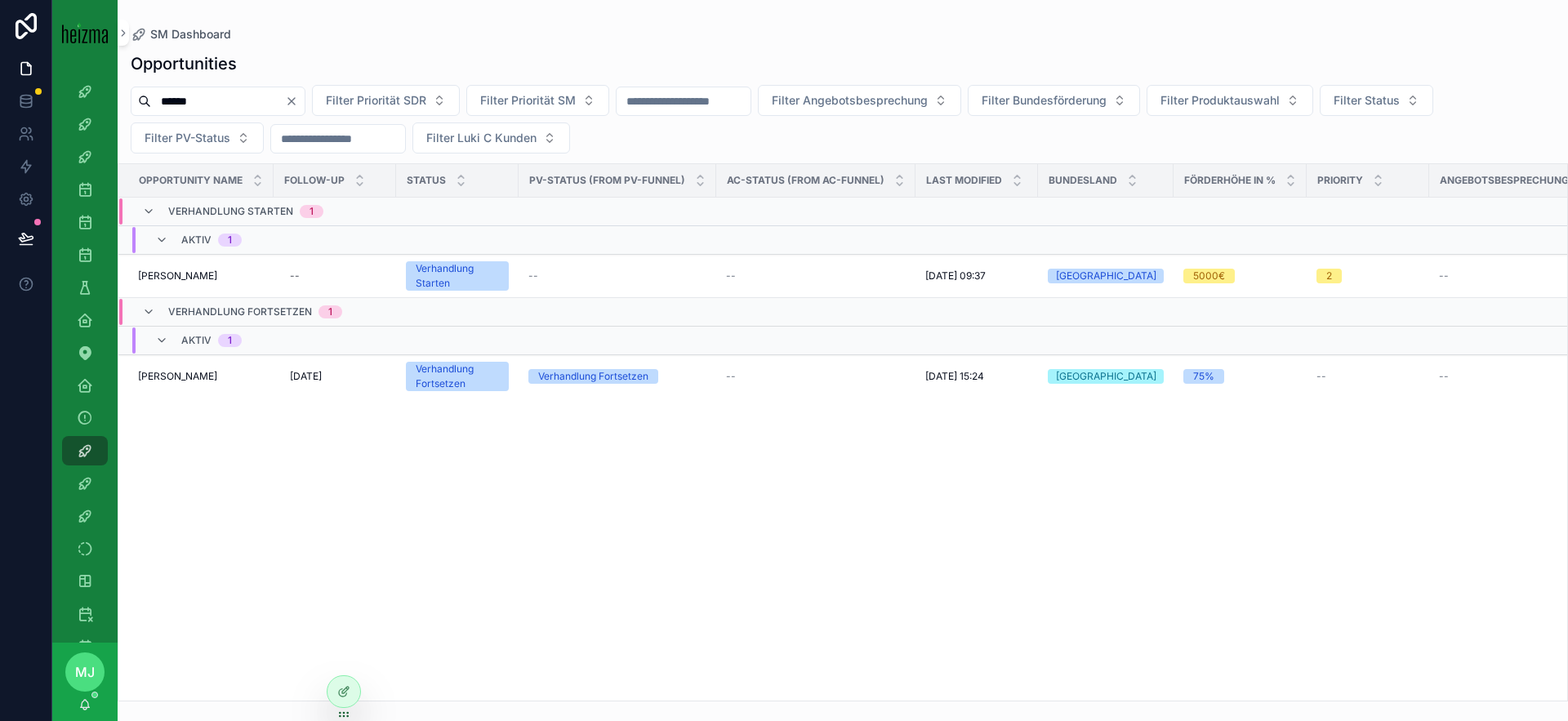
click at [180, 381] on span "[PERSON_NAME]" at bounding box center [177, 376] width 79 height 13
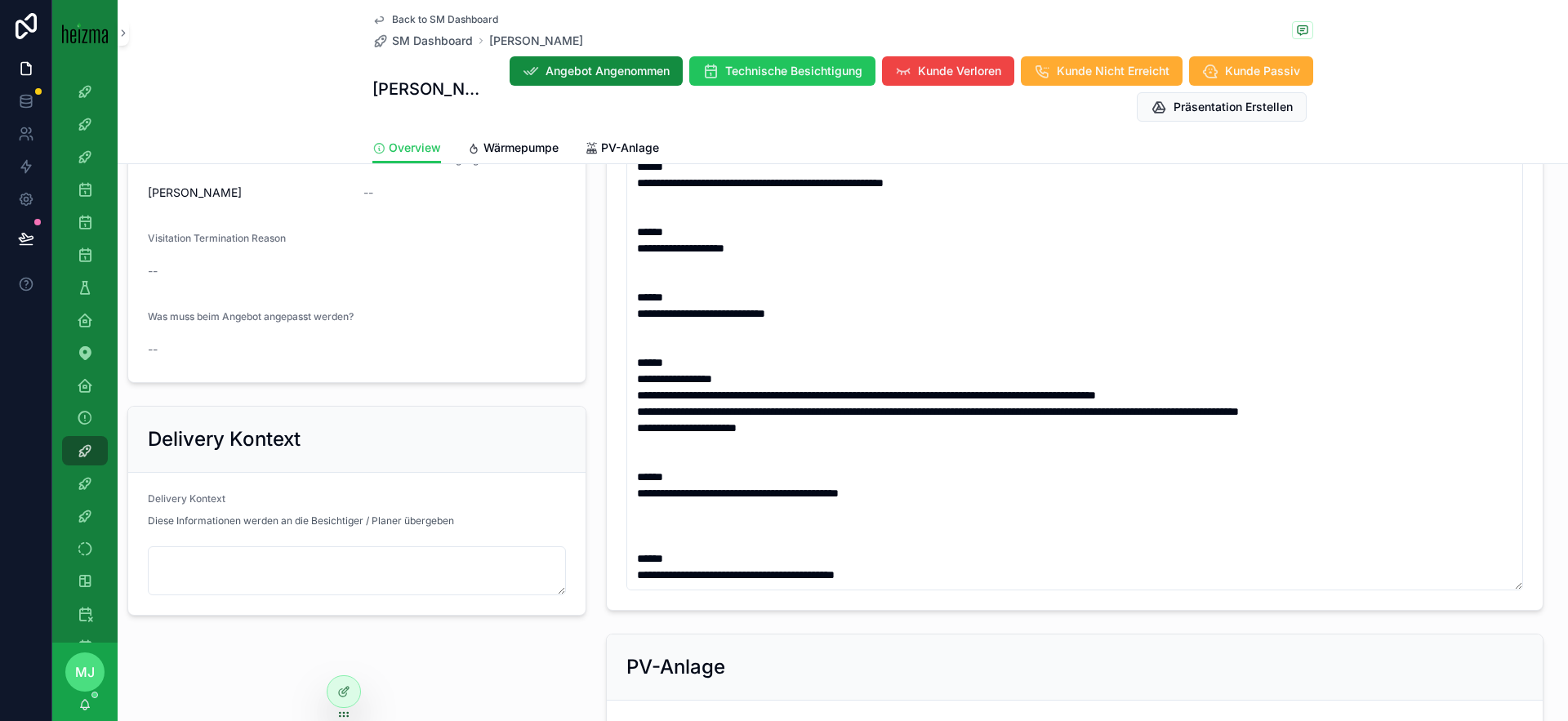
scroll to position [1254, 0]
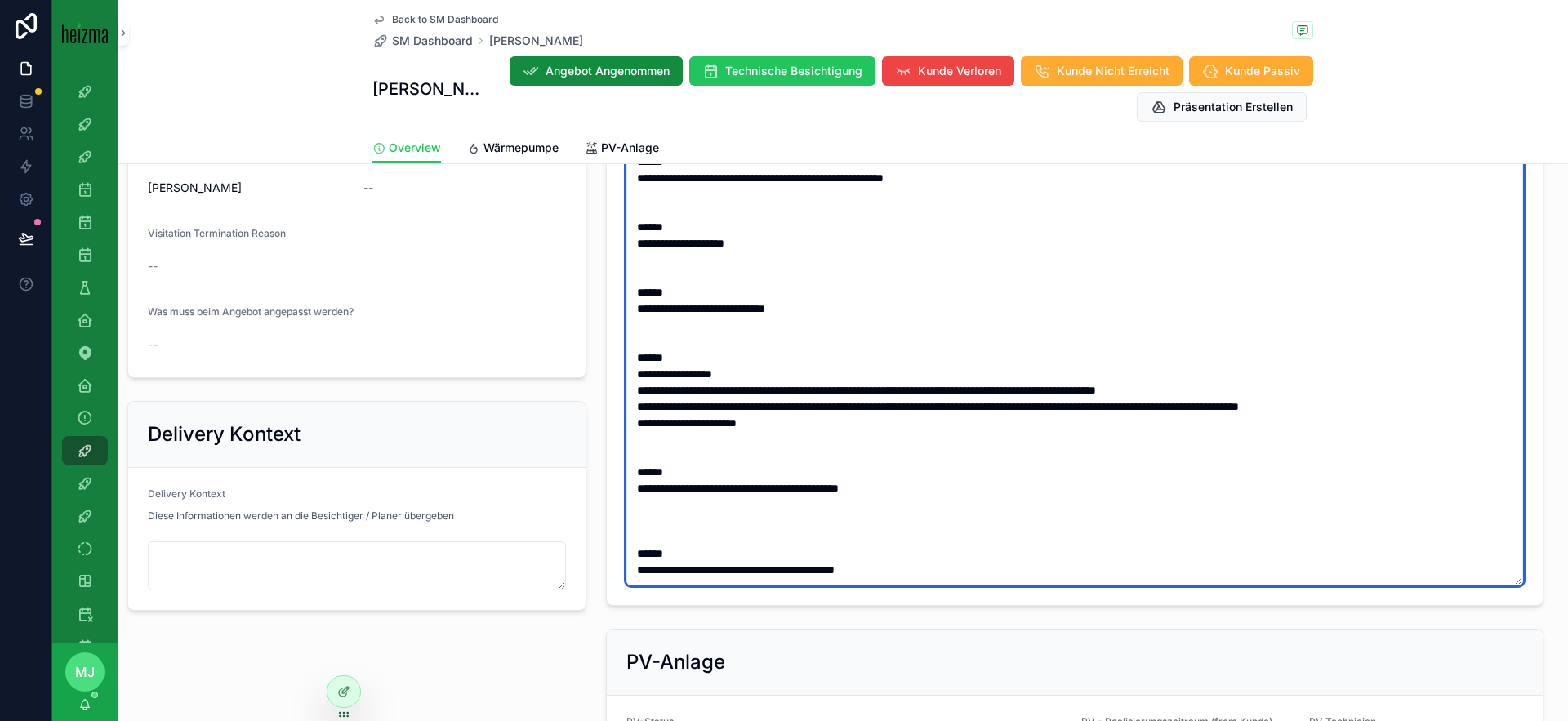
click at [1010, 575] on textarea "**********" at bounding box center [1074, 333] width 897 height 505
type textarea "**********"
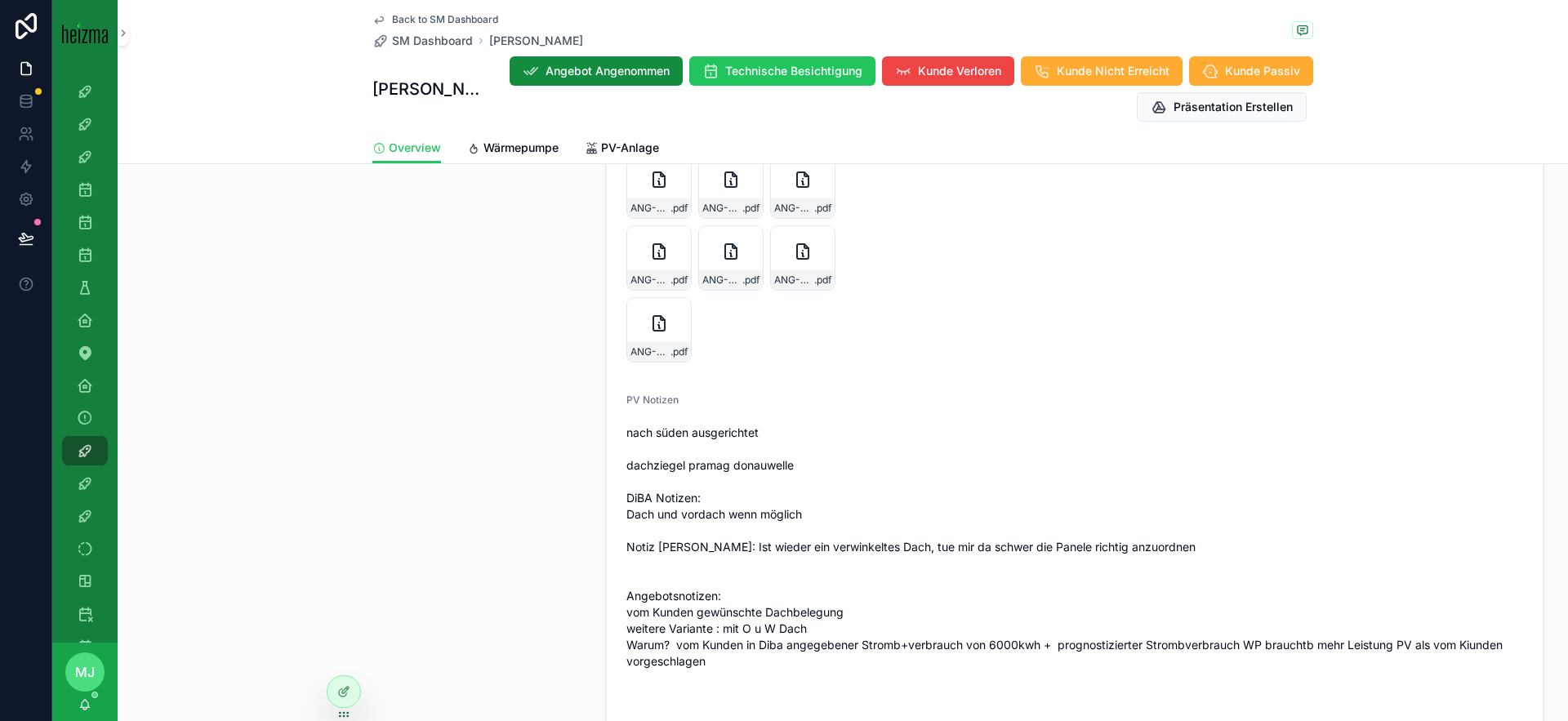
scroll to position [1944, 0]
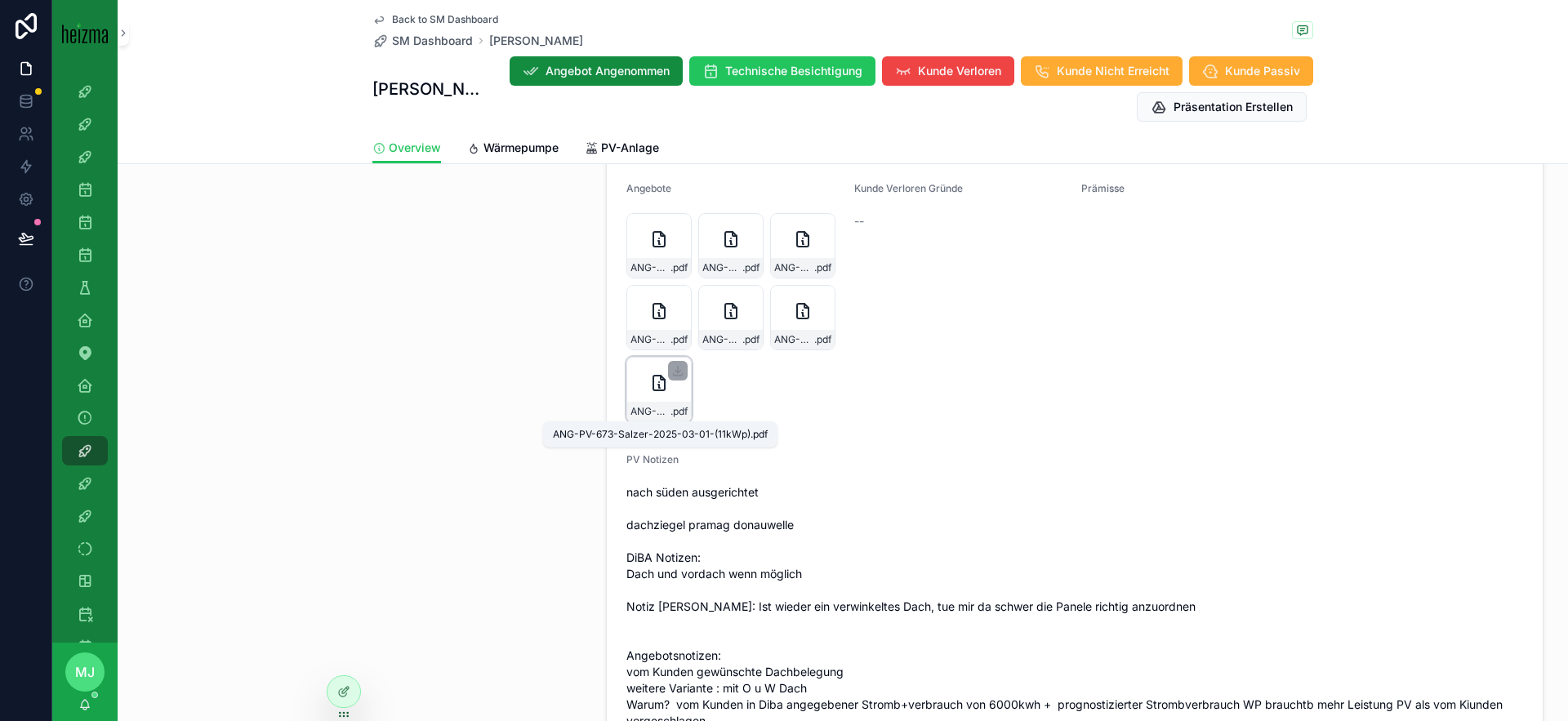
click at [650, 411] on span "ANG-PV-673-Salzer-2025-03-01-(11kWp)" at bounding box center [651, 412] width 40 height 13
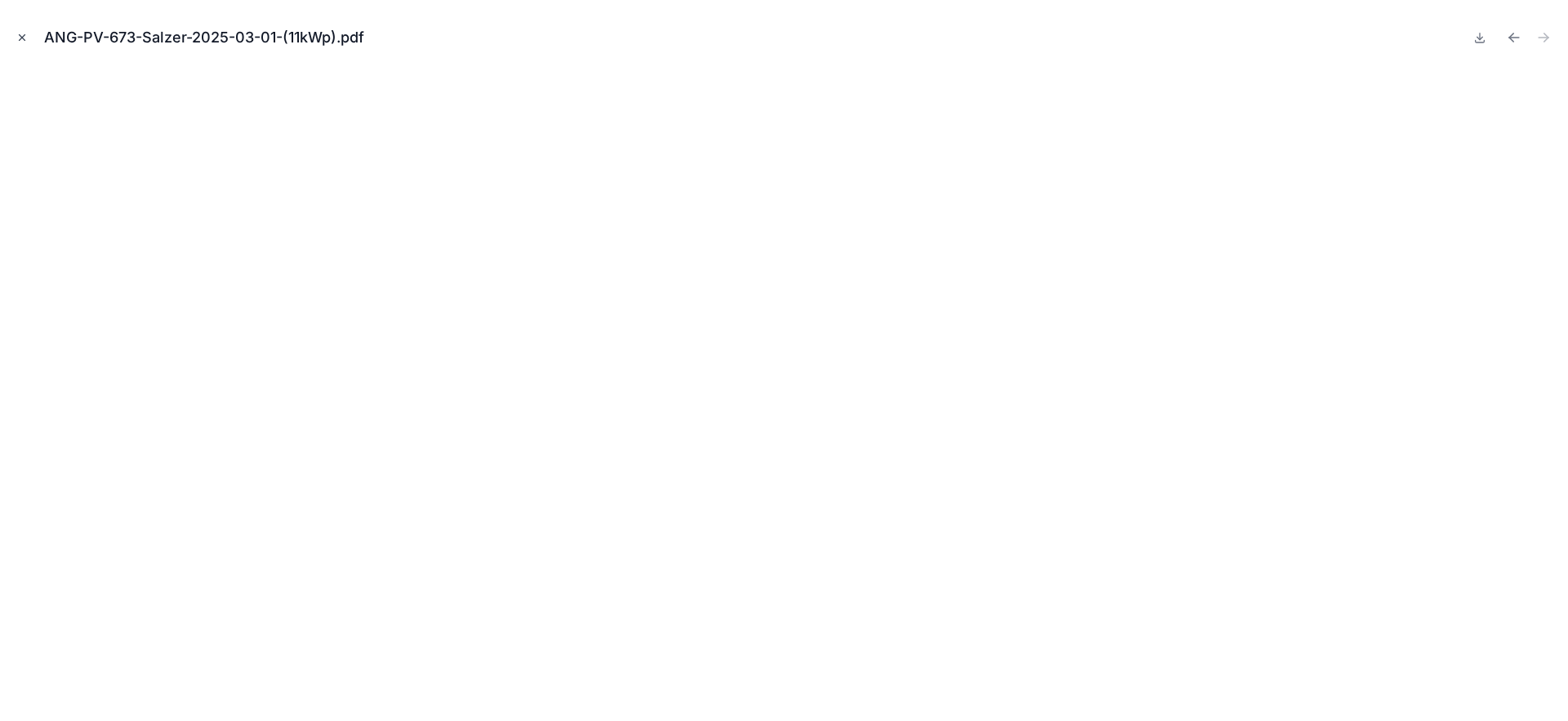
click at [24, 39] on icon "Close modal" at bounding box center [23, 38] width 6 height 6
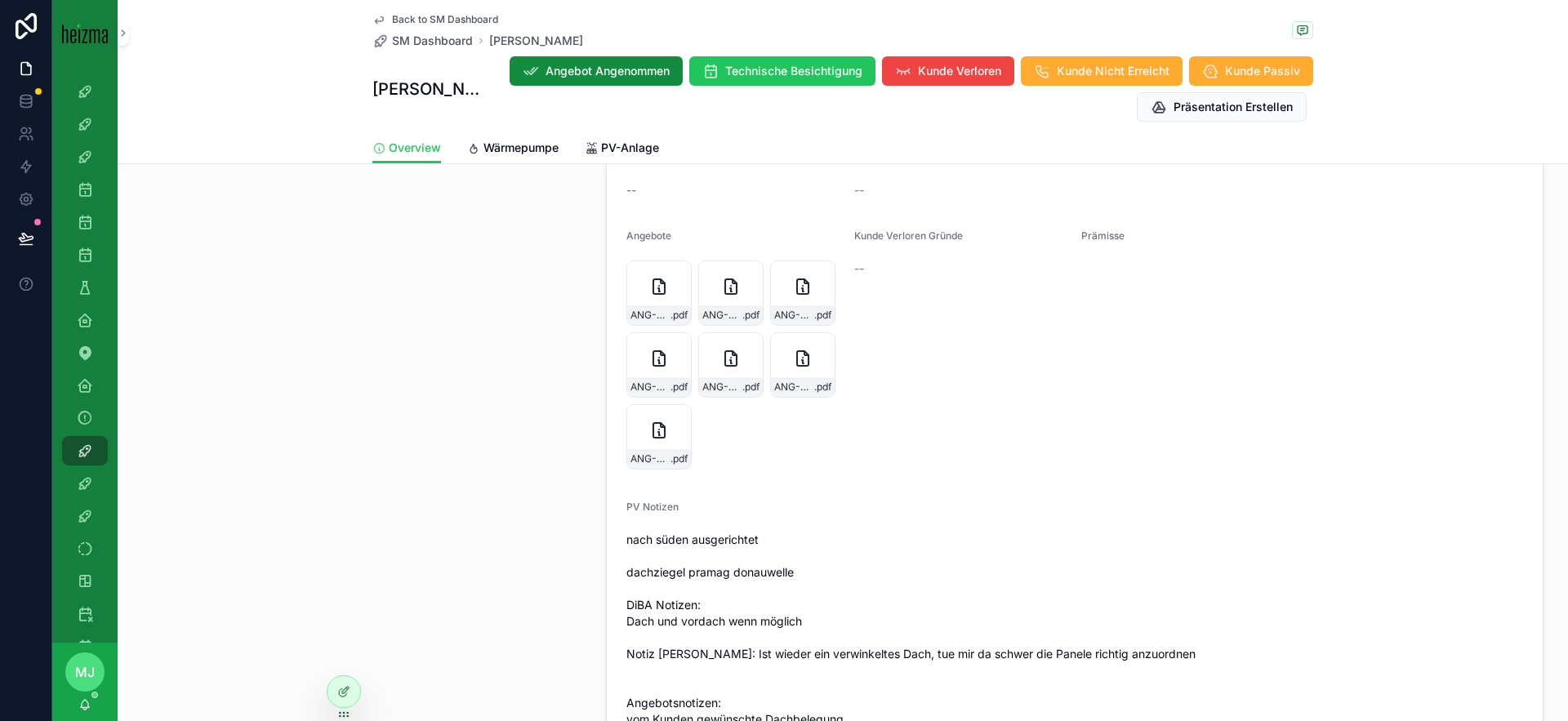
scroll to position [1891, 0]
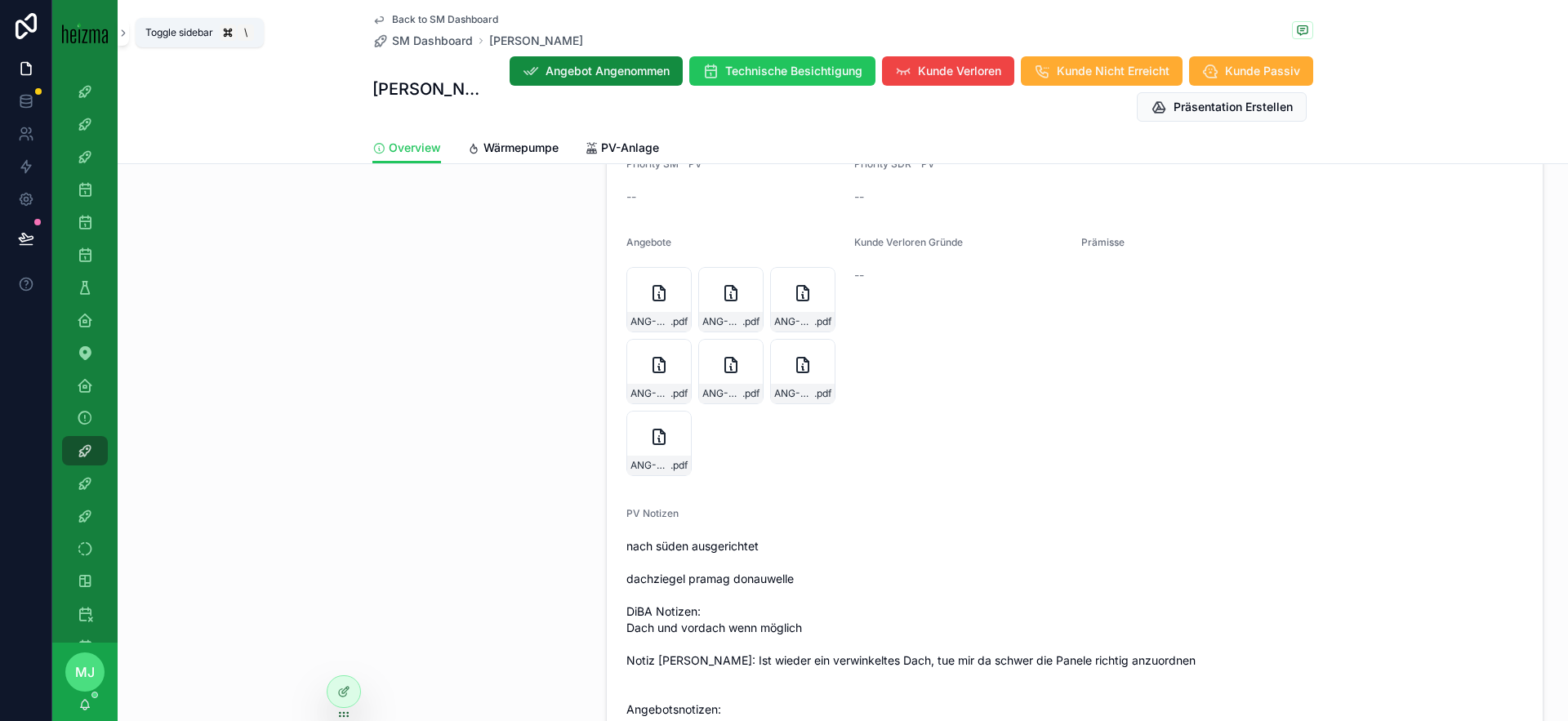
drag, startPoint x: 119, startPoint y: 35, endPoint x: 122, endPoint y: 48, distance: 13.3
click at [119, 35] on icon "scrollable content" at bounding box center [123, 33] width 11 height 12
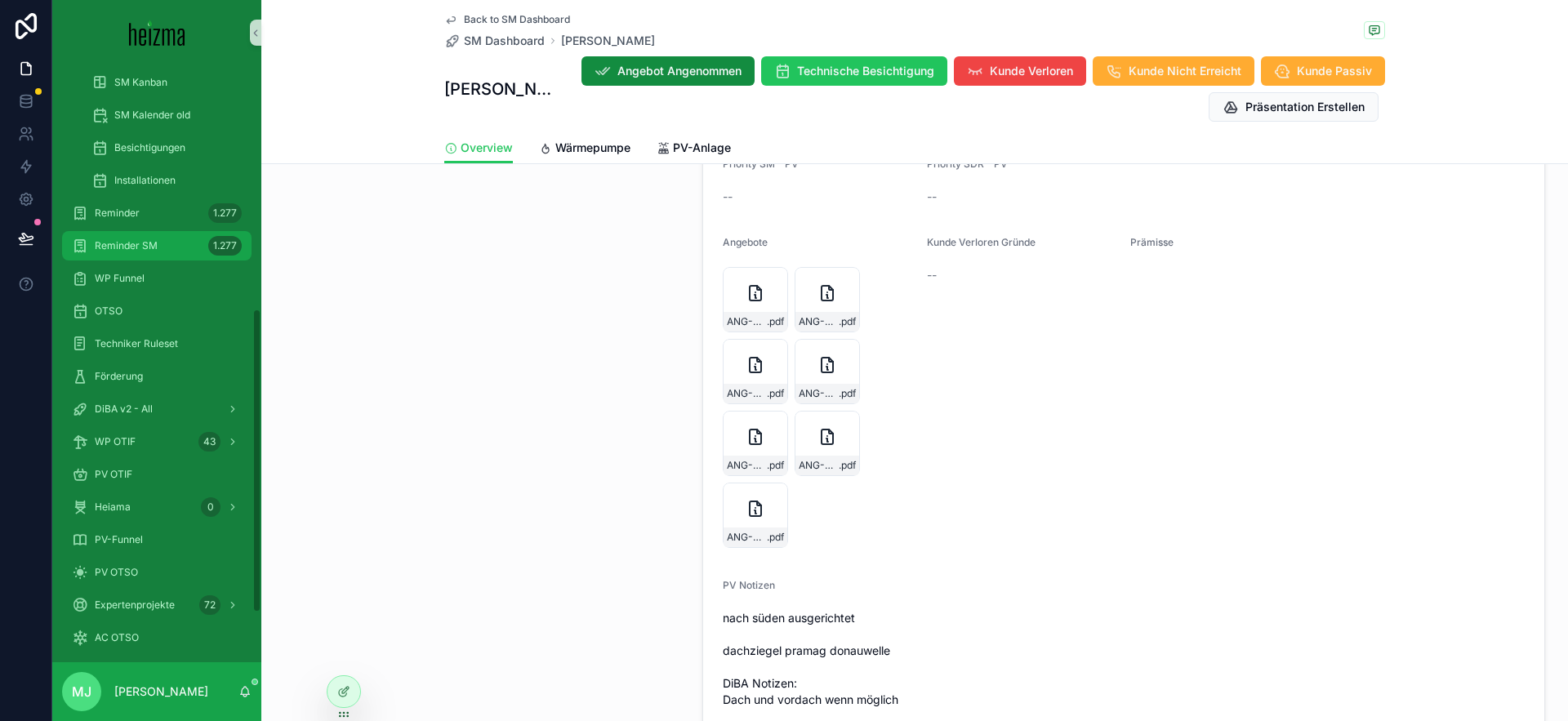
scroll to position [512, 0]
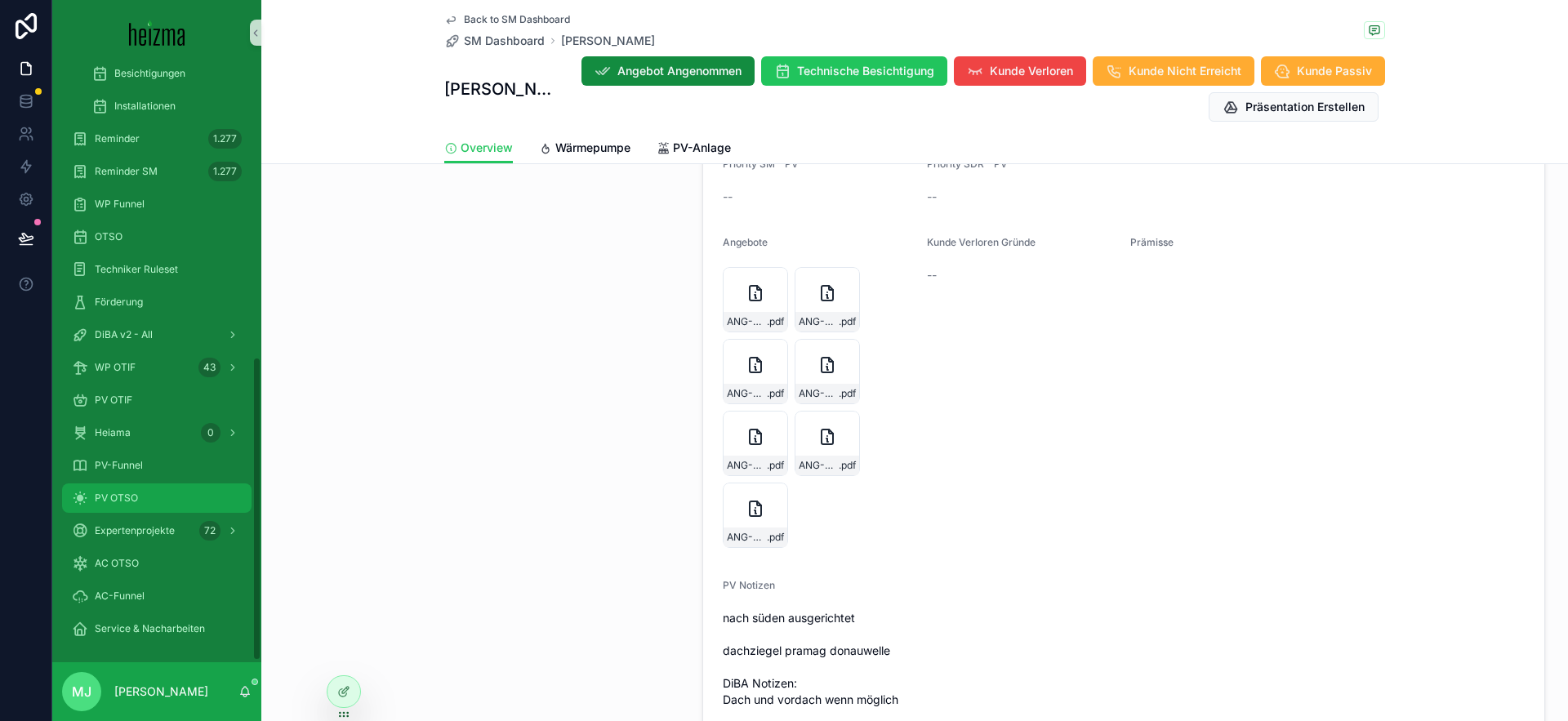
click at [162, 487] on div "PV OTSO" at bounding box center [157, 499] width 170 height 26
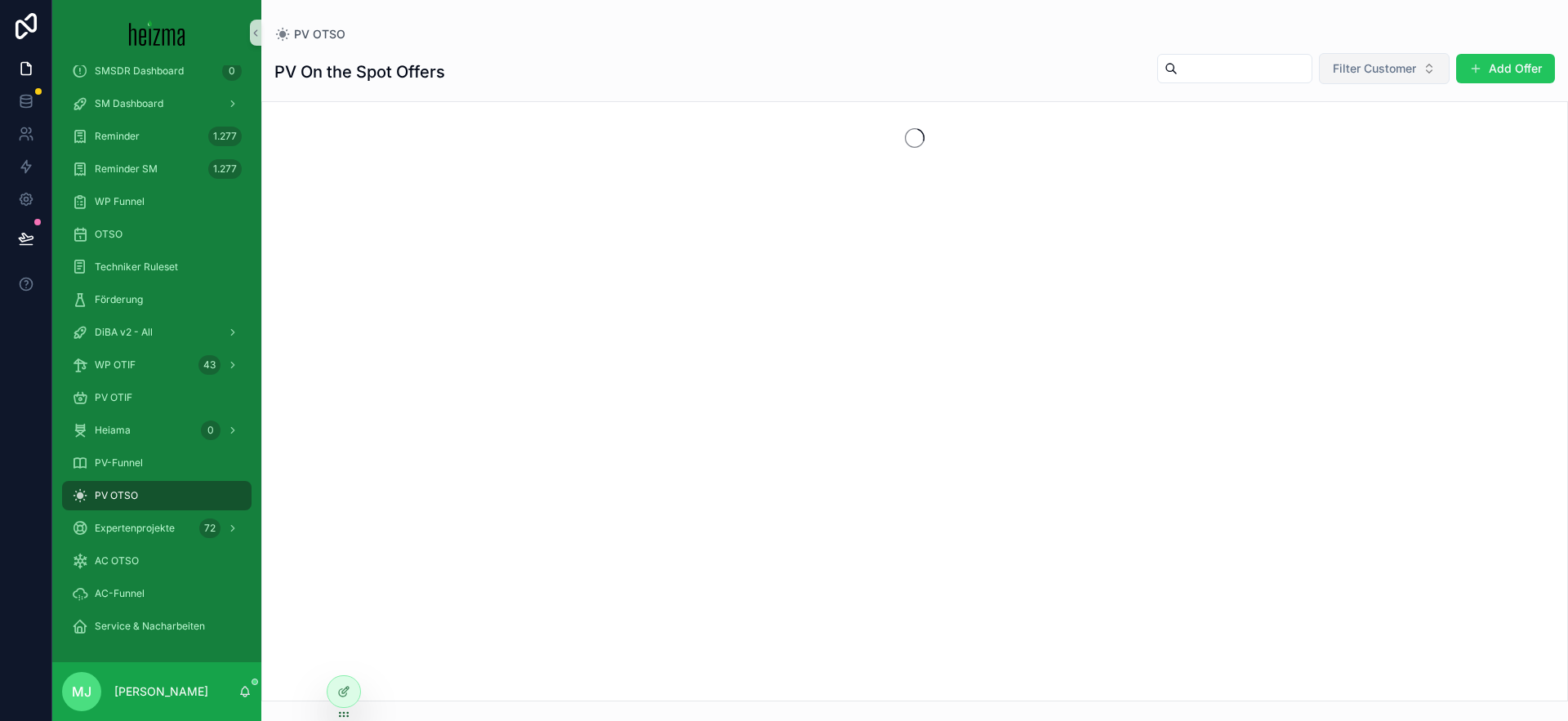
click at [1375, 84] on button "Filter Customer" at bounding box center [1384, 69] width 131 height 31
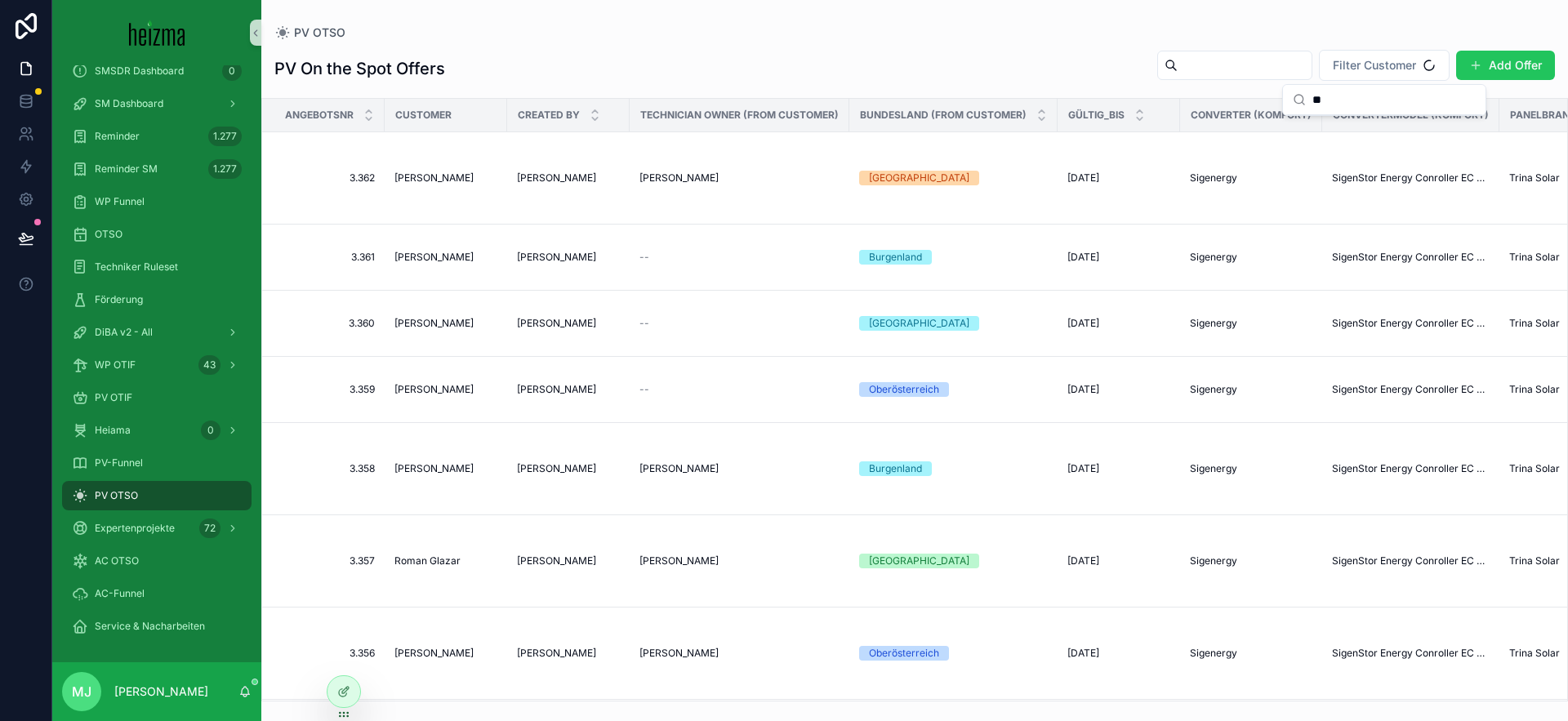
click at [1363, 94] on input "**" at bounding box center [1394, 99] width 163 height 29
type input "******"
click at [1358, 151] on span "[PERSON_NAME]" at bounding box center [1340, 157] width 94 height 16
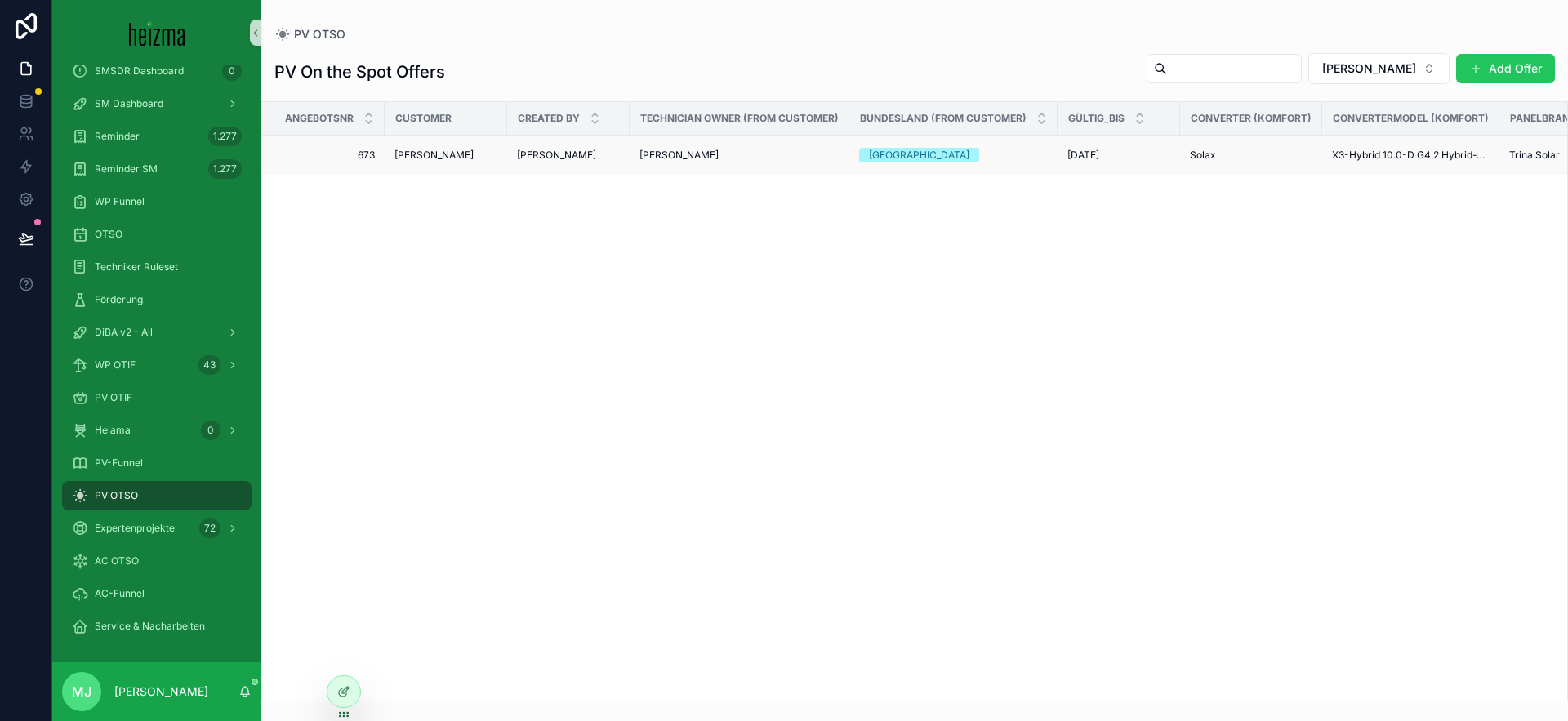
click at [421, 158] on span "[PERSON_NAME]" at bounding box center [434, 155] width 79 height 13
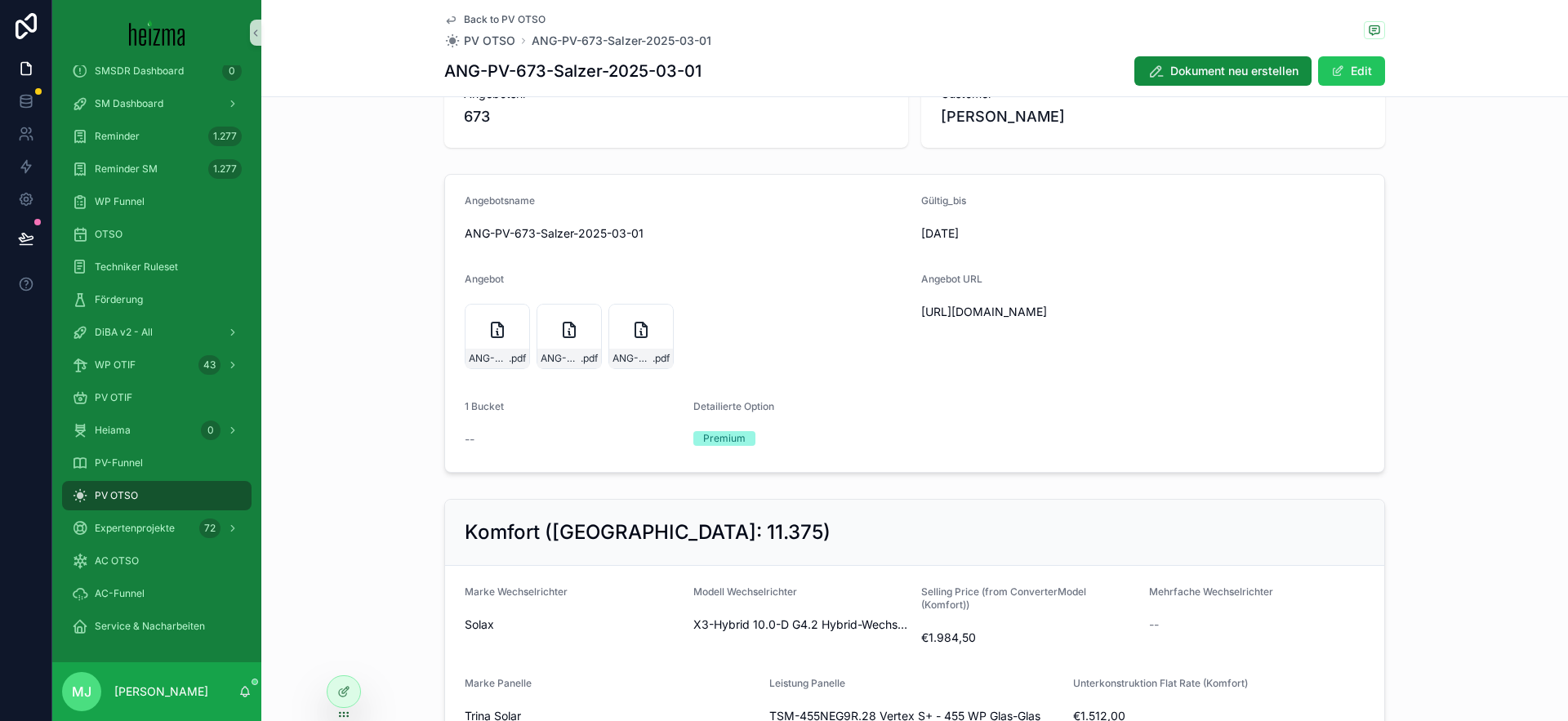
scroll to position [73, 0]
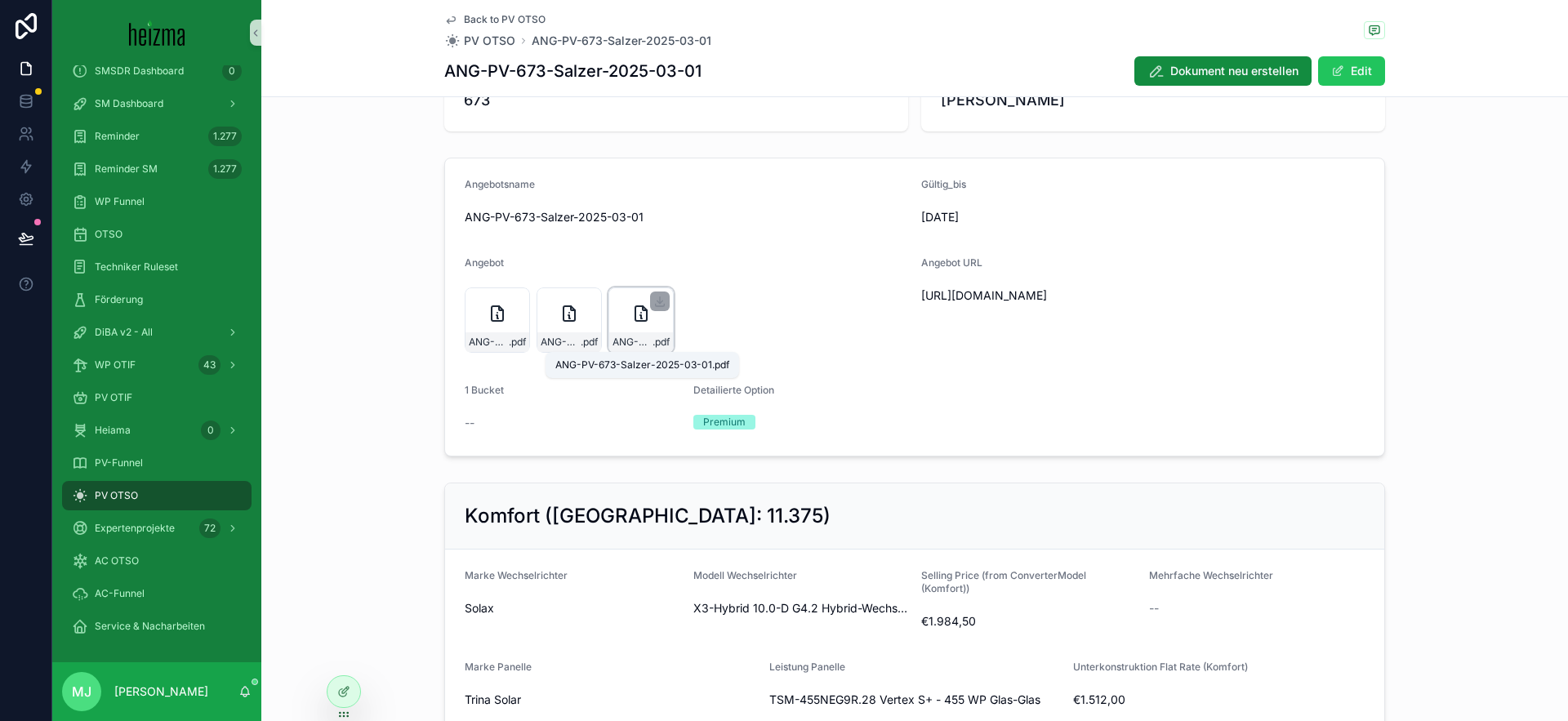
click at [630, 342] on span "ANG-PV-673-Salzer-2025-03-01" at bounding box center [632, 343] width 40 height 13
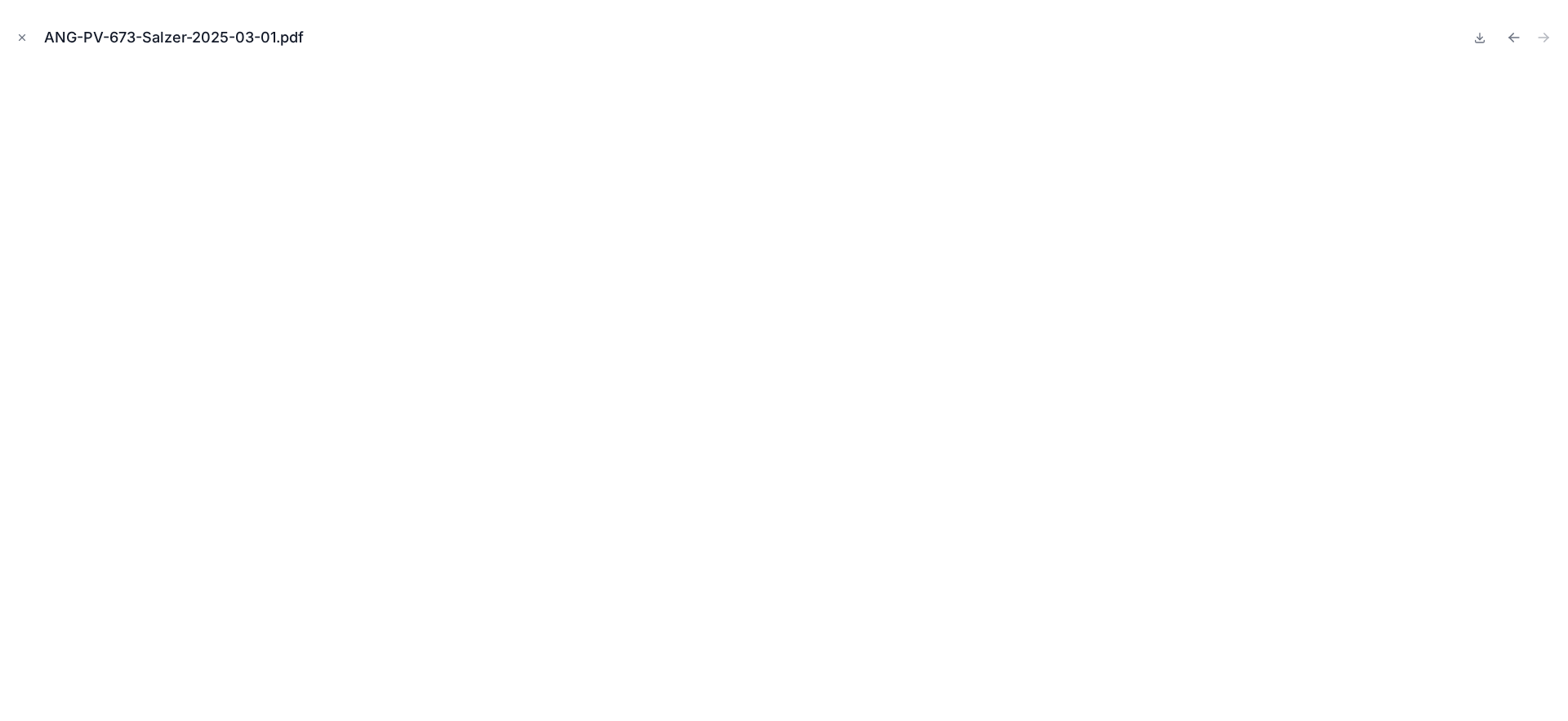
drag, startPoint x: 18, startPoint y: 36, endPoint x: 715, endPoint y: 72, distance: 697.9
click at [18, 36] on icon "Close modal" at bounding box center [22, 38] width 11 height 11
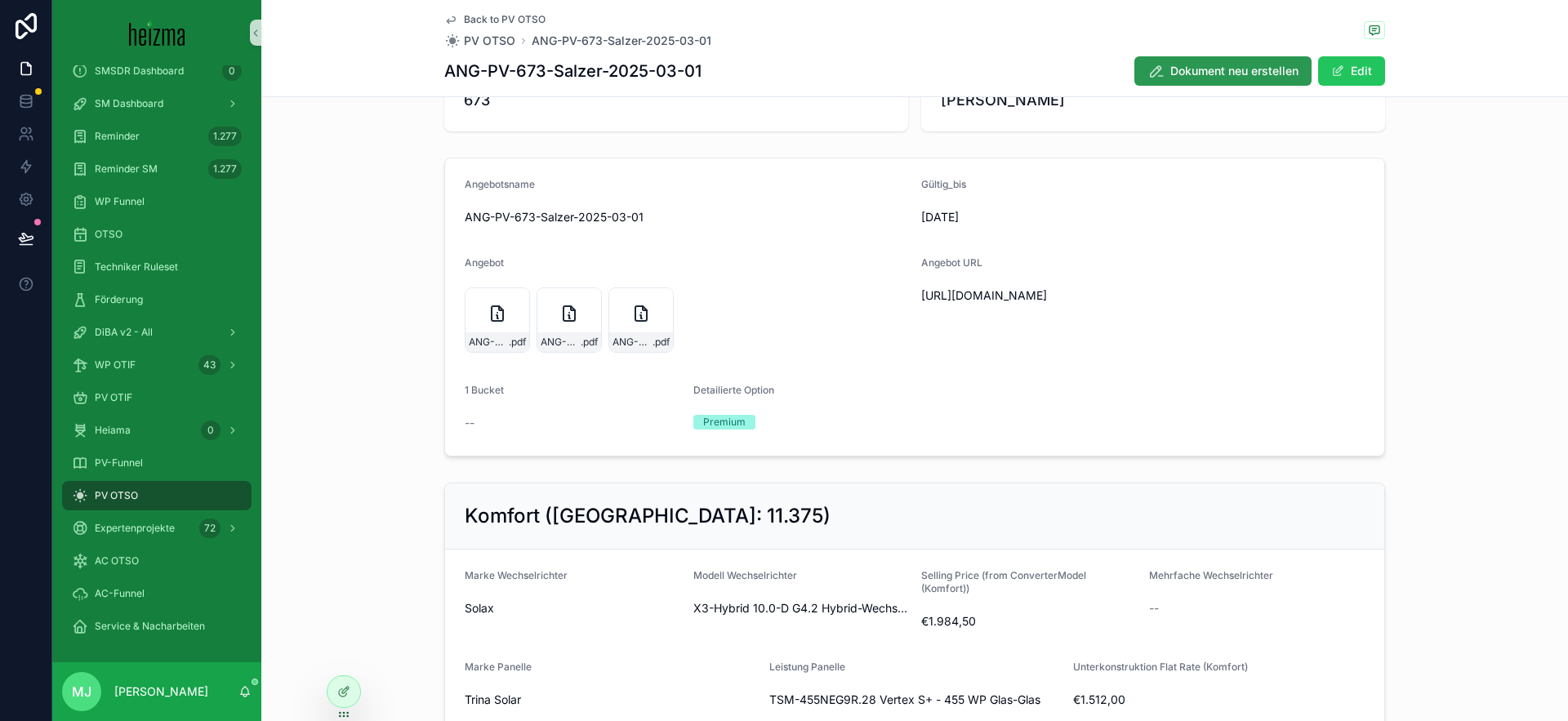
click at [1174, 78] on span "Dokument neu erstellen" at bounding box center [1235, 70] width 129 height 16
click at [709, 350] on div "ANG-PV-673-Salzer-2025-03-01 .pdf" at bounding box center [714, 342] width 64 height 20
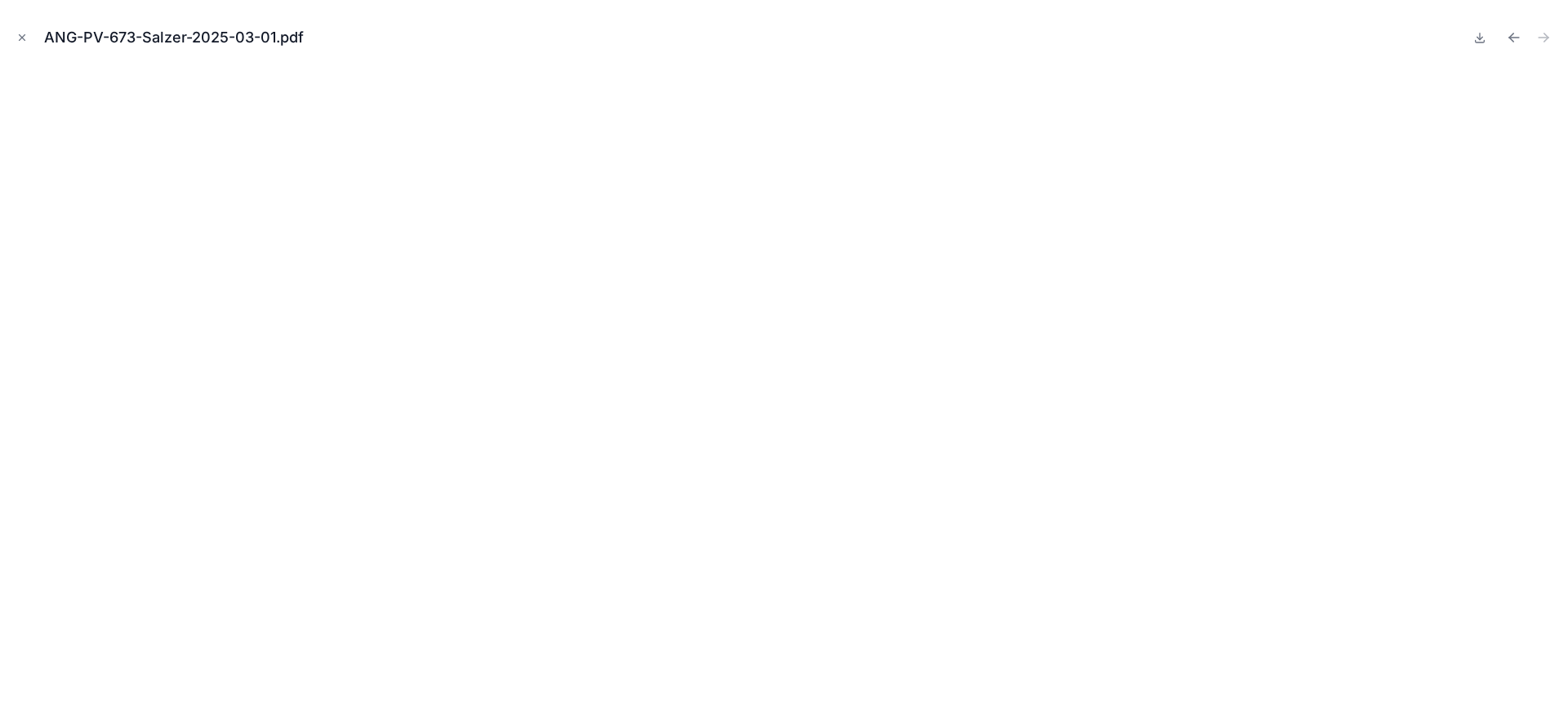
drag, startPoint x: 1485, startPoint y: 42, endPoint x: 1550, endPoint y: 53, distance: 65.9
click at [1485, 42] on icon at bounding box center [1480, 38] width 13 height 13
click at [1478, 38] on icon at bounding box center [1481, 38] width 6 height 3
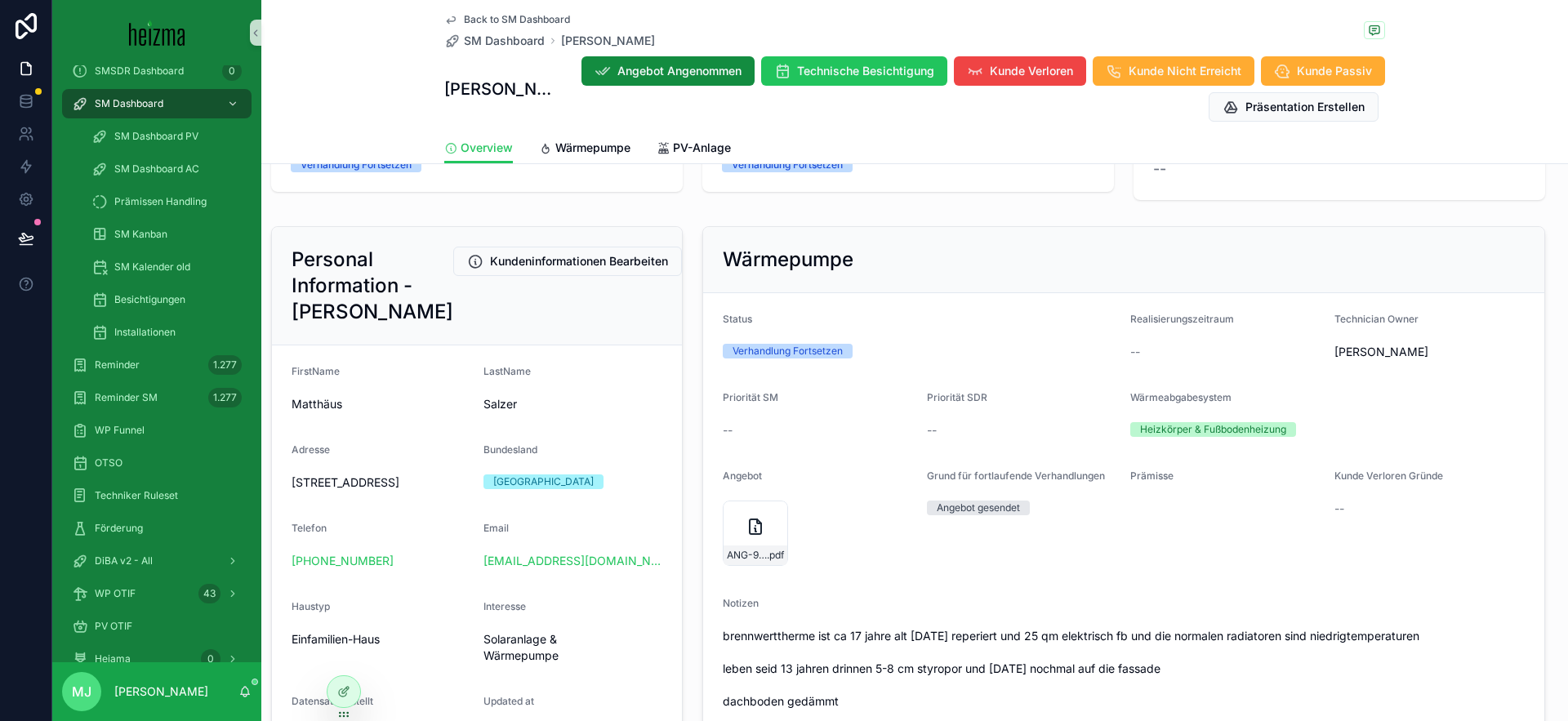
scroll to position [330, 0]
